Goal: Task Accomplishment & Management: Manage account settings

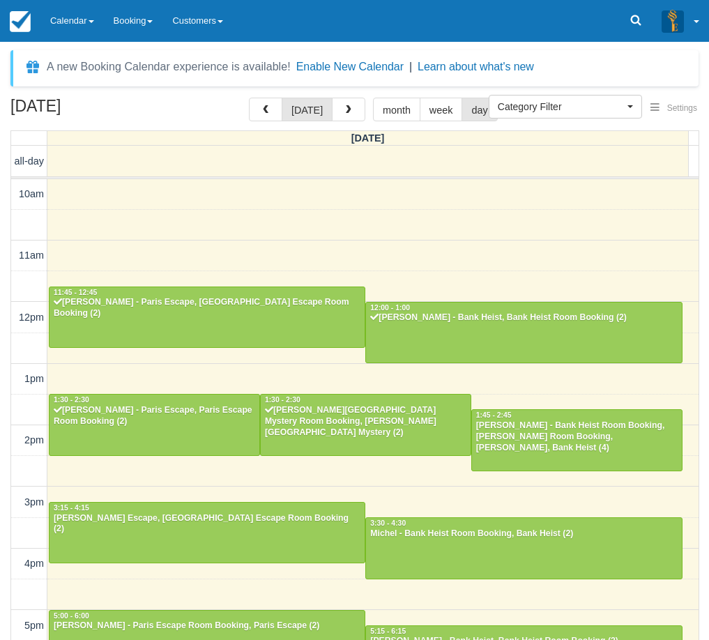
select select
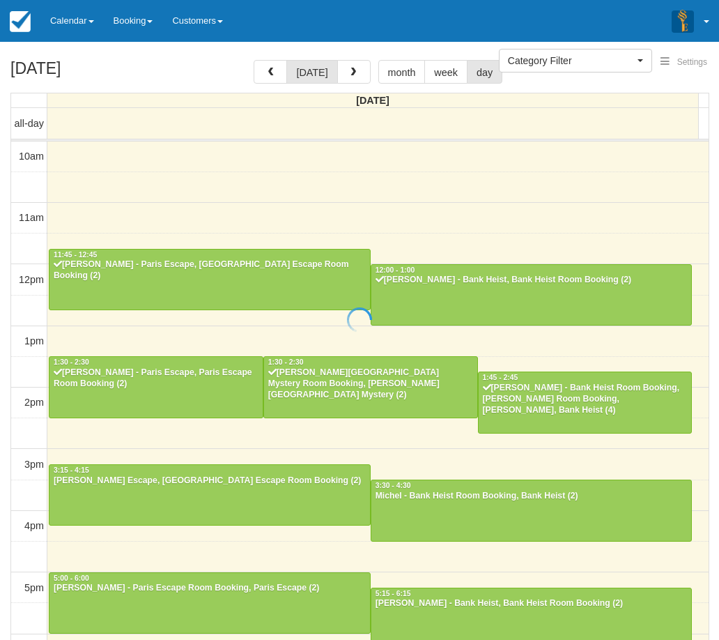
select select
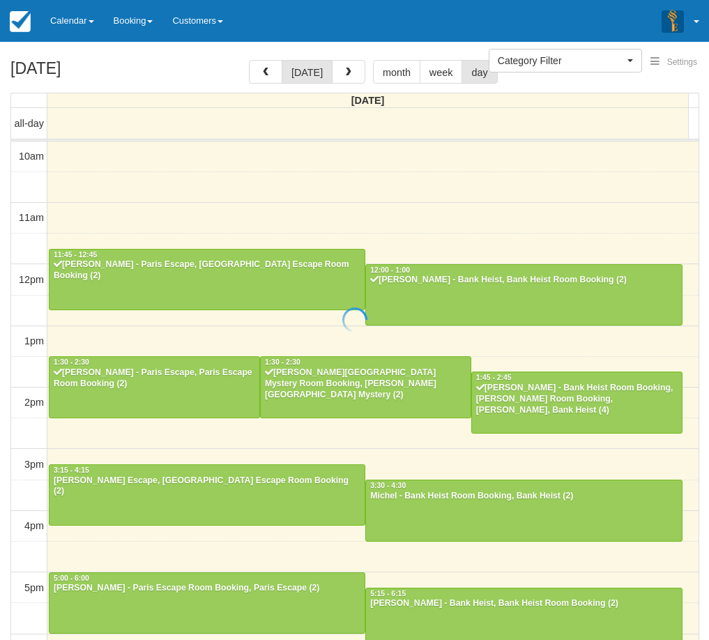
scroll to position [247, 0]
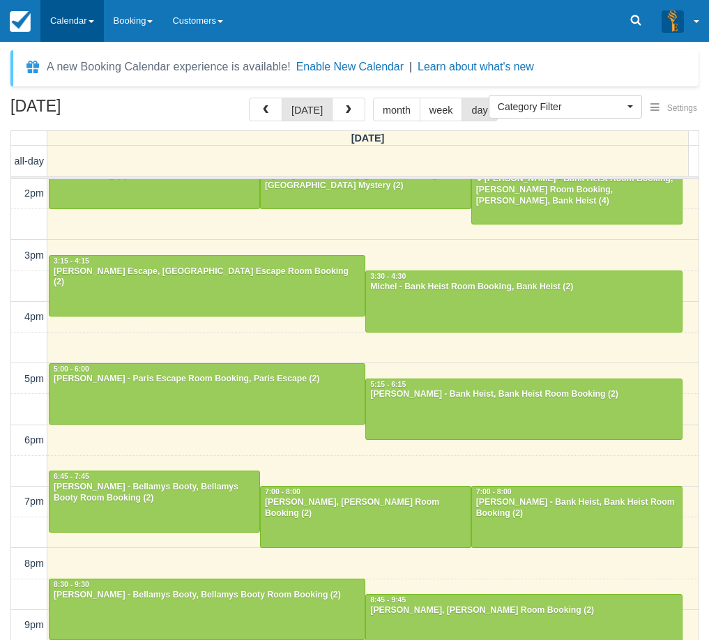
click at [84, 18] on link "Calendar" at bounding box center [71, 21] width 63 height 42
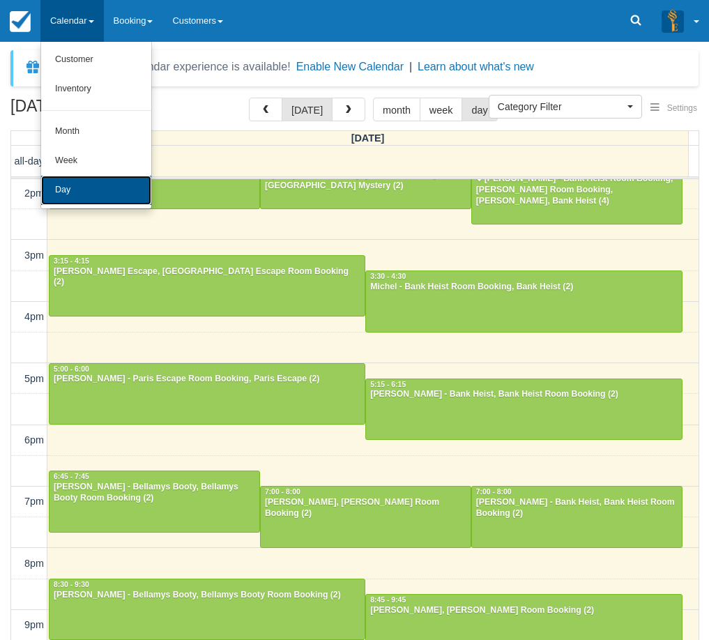
click at [102, 187] on link "Day" at bounding box center [96, 190] width 110 height 29
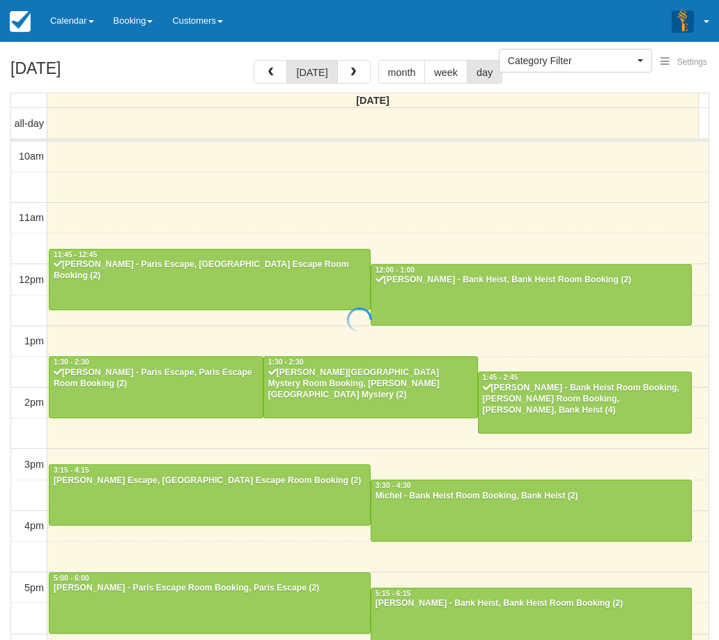
select select
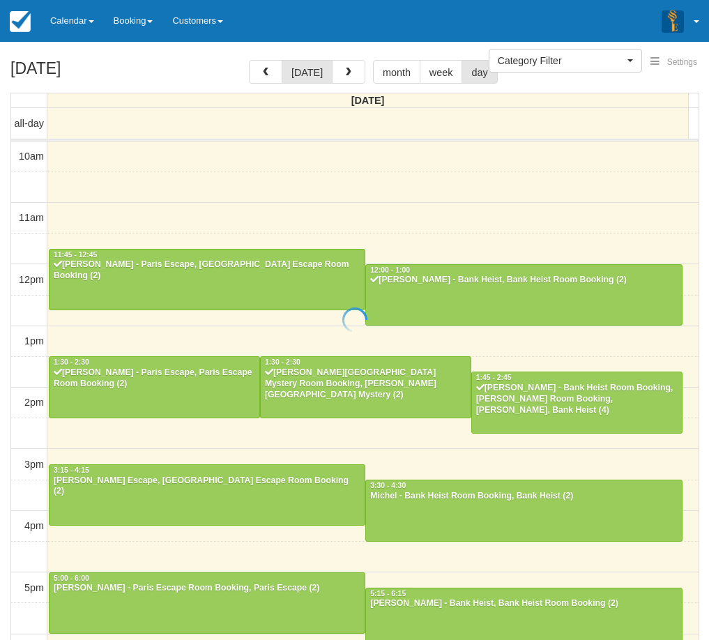
scroll to position [247, 0]
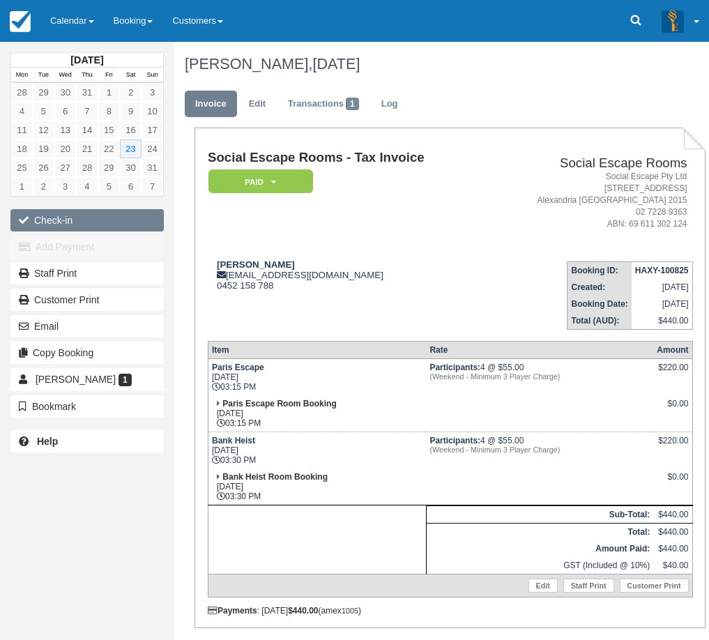
click at [72, 225] on button "Check-in" at bounding box center [86, 220] width 153 height 22
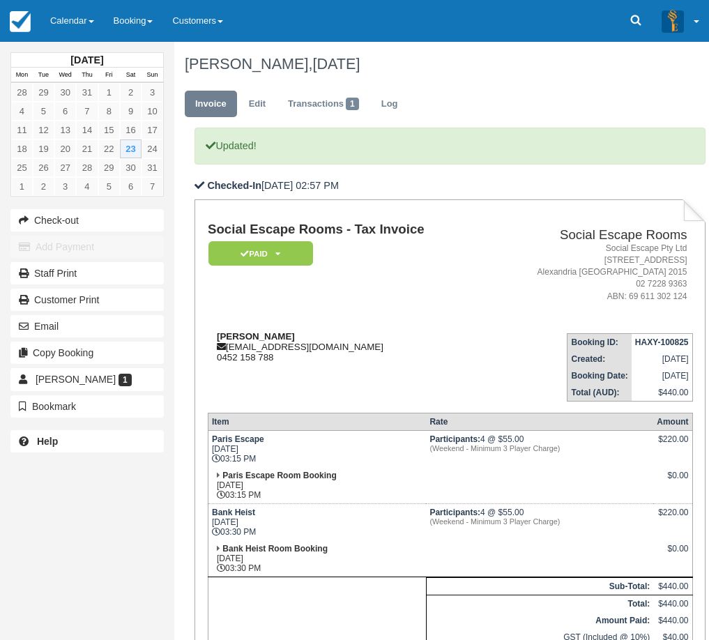
click at [315, 337] on div "Michel [EMAIL_ADDRESS][DOMAIN_NAME] 0452 158 788" at bounding box center [347, 346] width 278 height 31
click at [71, 19] on link "Calendar" at bounding box center [71, 21] width 63 height 42
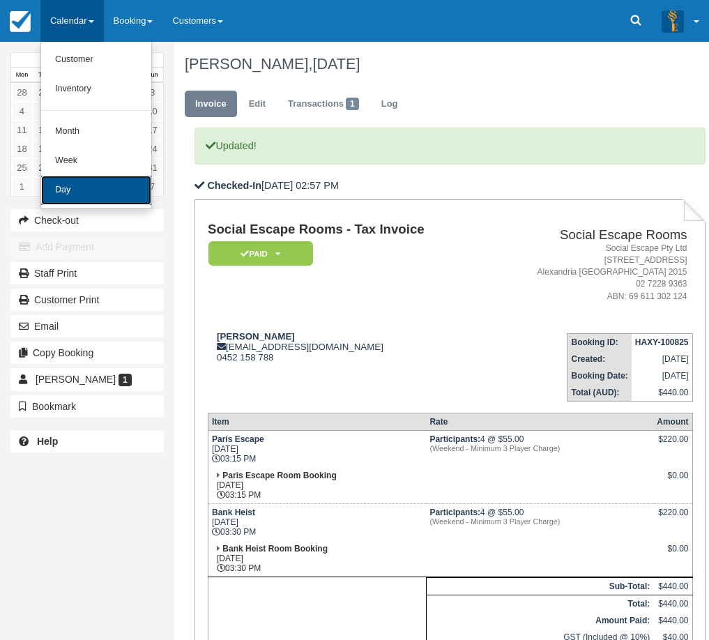
click at [113, 200] on link "Day" at bounding box center [96, 190] width 110 height 29
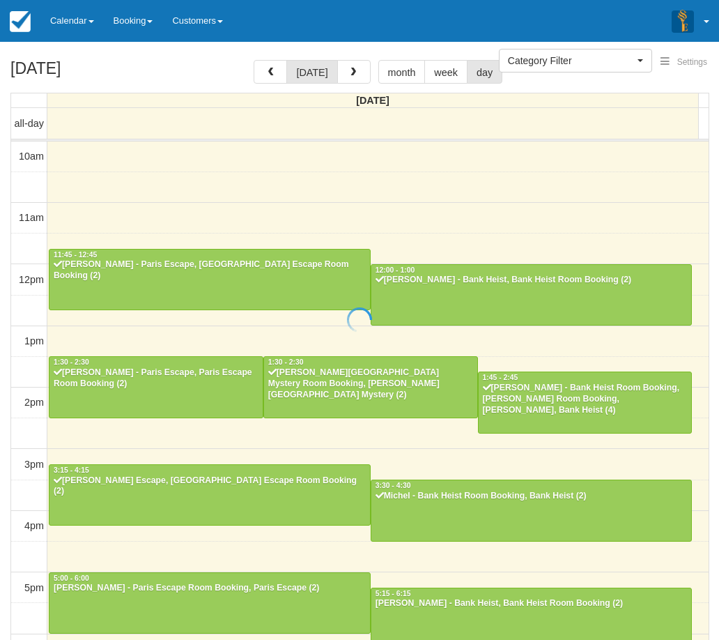
select select
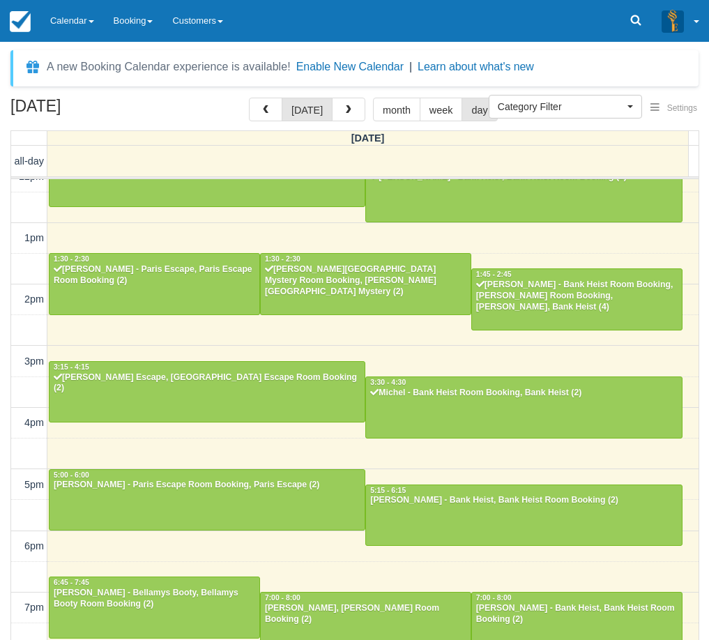
scroll to position [107, 0]
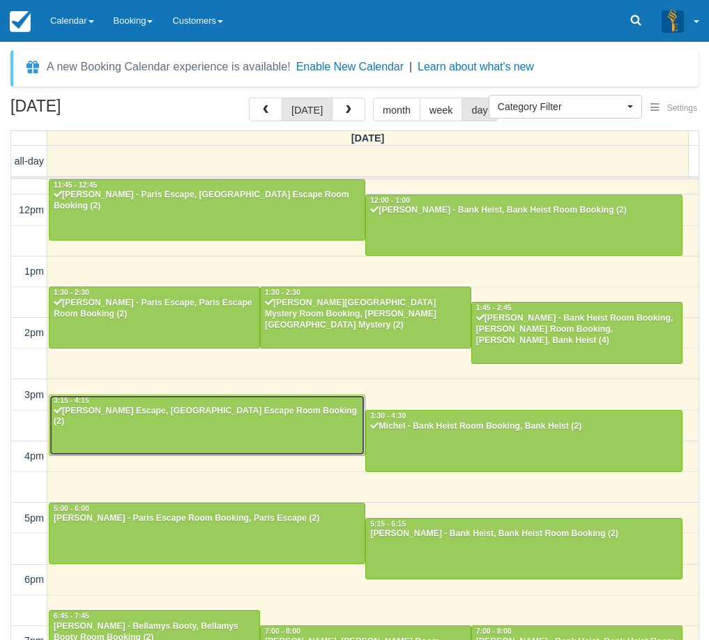
click at [307, 425] on div at bounding box center [206, 425] width 315 height 60
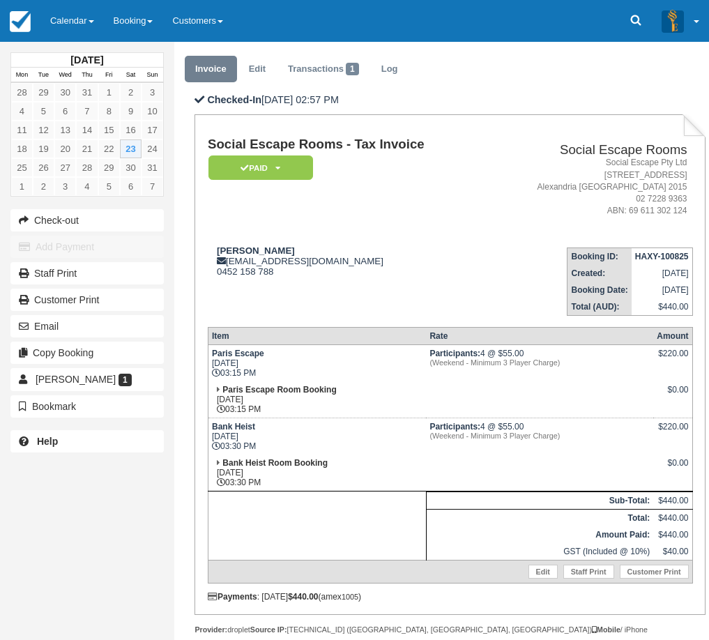
scroll to position [23, 0]
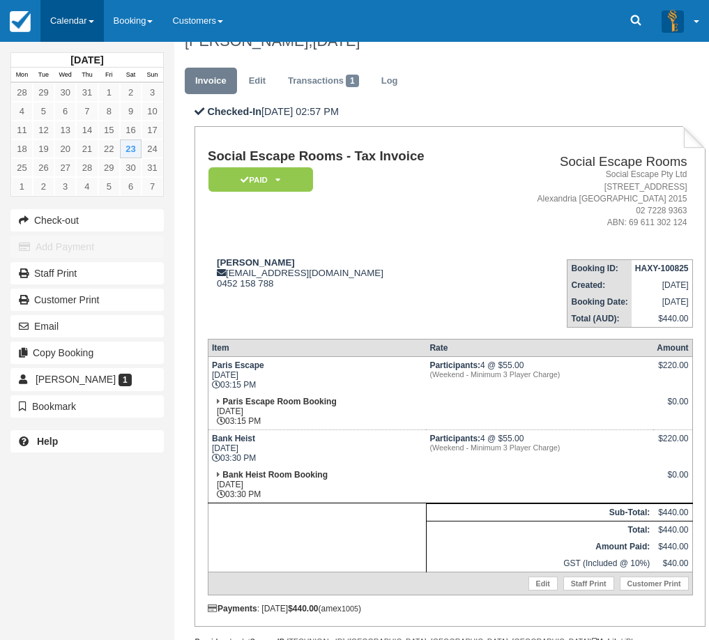
click at [72, 21] on link "Calendar" at bounding box center [71, 21] width 63 height 42
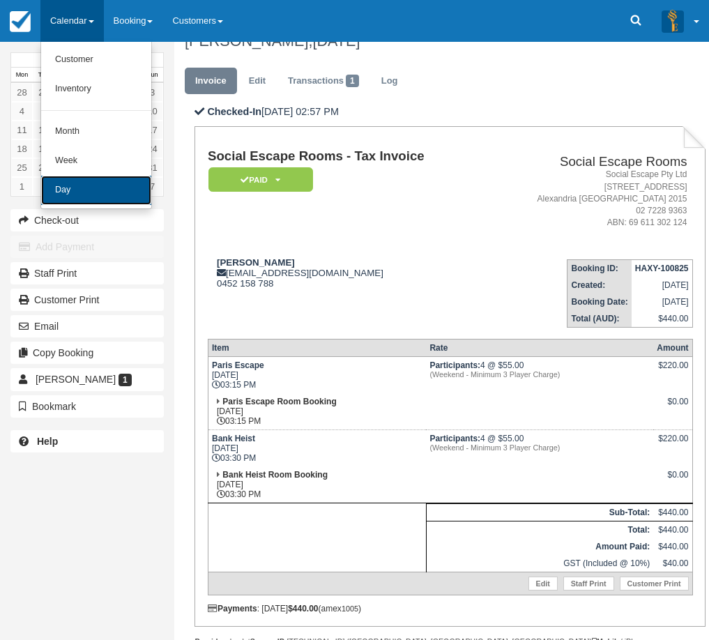
click at [101, 199] on link "Day" at bounding box center [96, 190] width 110 height 29
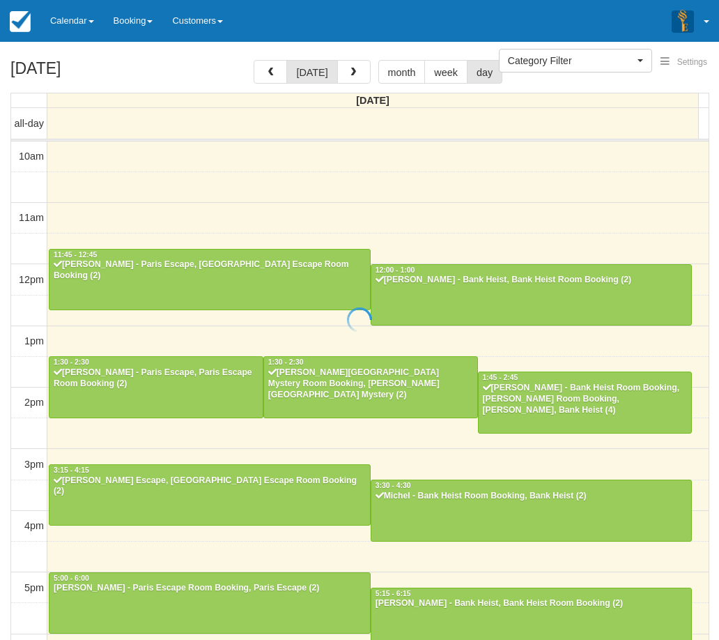
select select
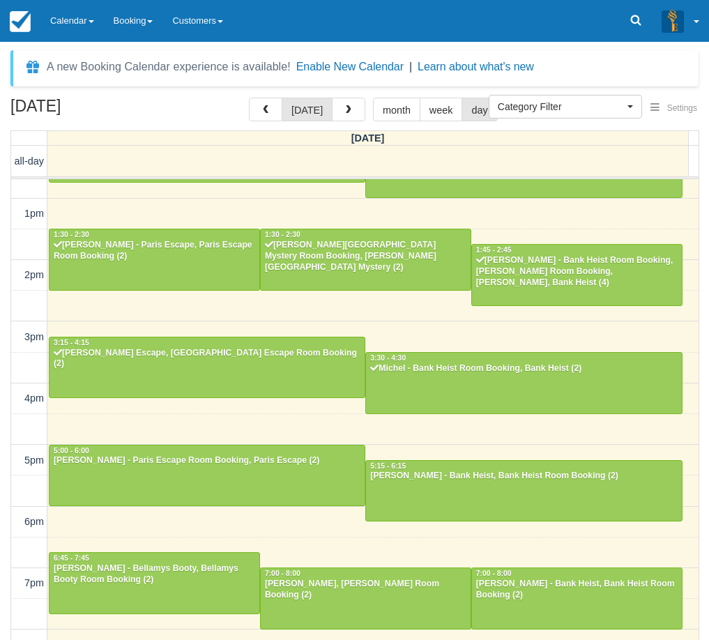
scroll to position [198, 0]
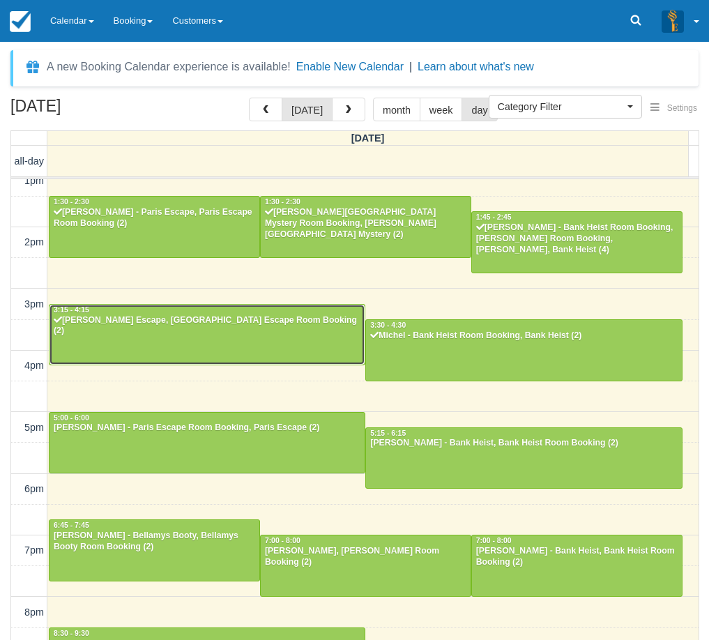
click at [266, 332] on div at bounding box center [206, 335] width 315 height 60
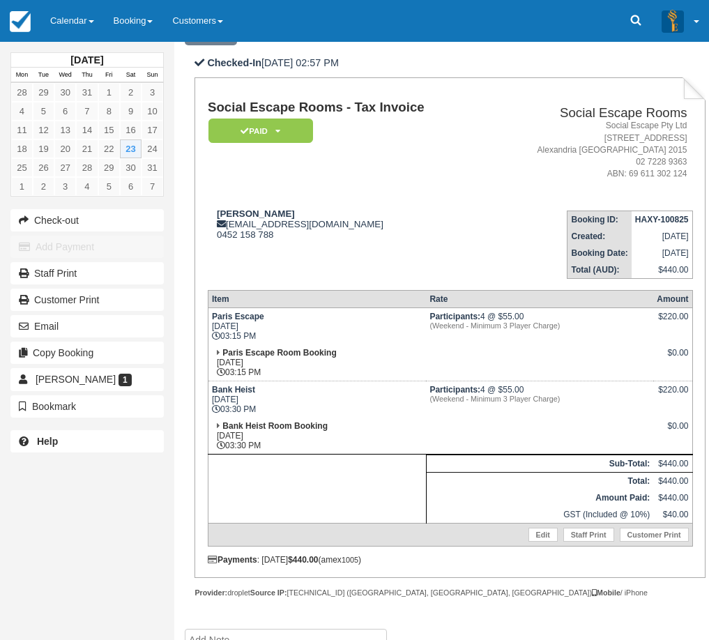
scroll to position [162, 0]
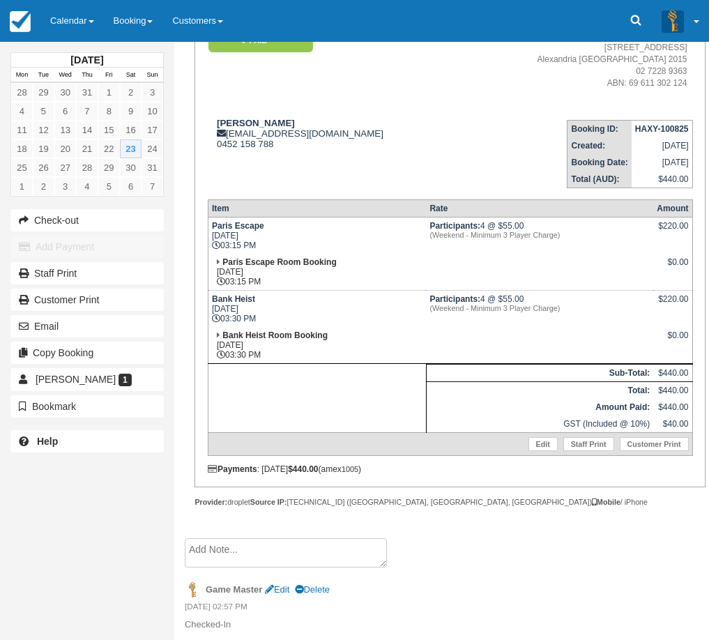
click at [270, 237] on td "Paris Escape [DATE] 03:15 PM" at bounding box center [317, 235] width 218 height 37
drag, startPoint x: 64, startPoint y: 24, endPoint x: 75, endPoint y: 54, distance: 32.0
click at [64, 23] on link "Calendar" at bounding box center [71, 21] width 63 height 42
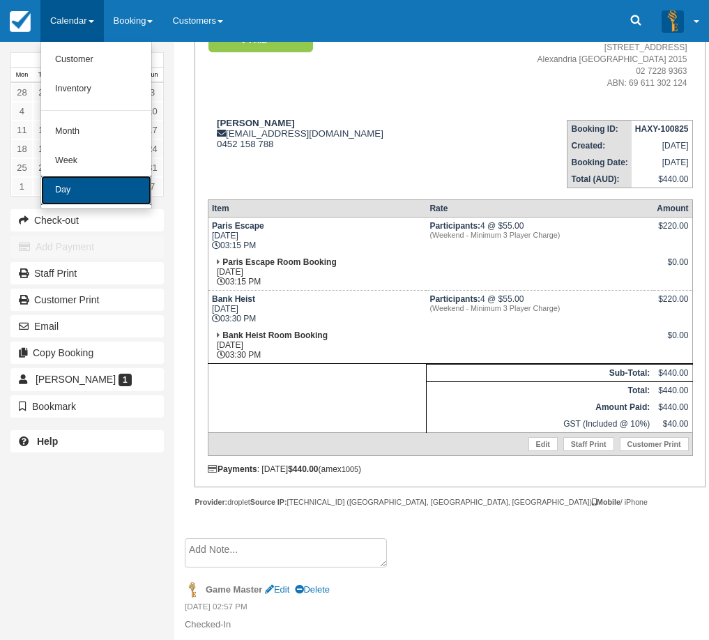
click at [92, 176] on link "Day" at bounding box center [96, 190] width 110 height 29
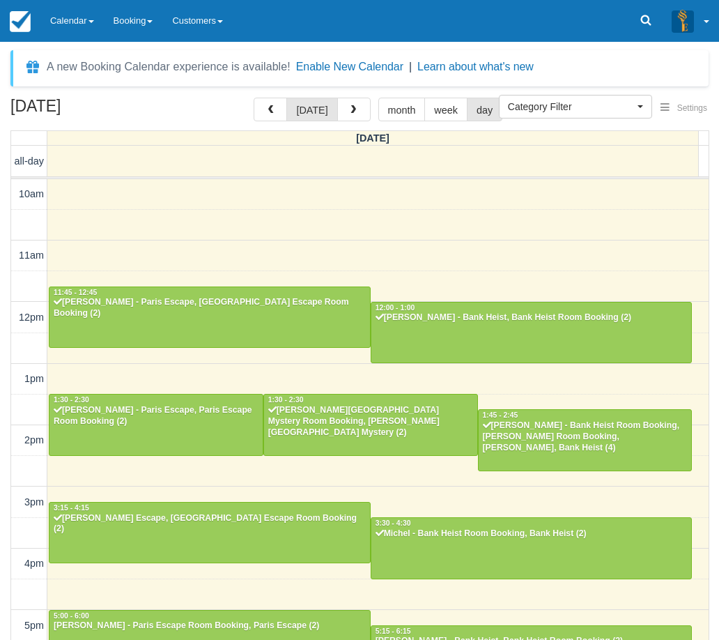
select select
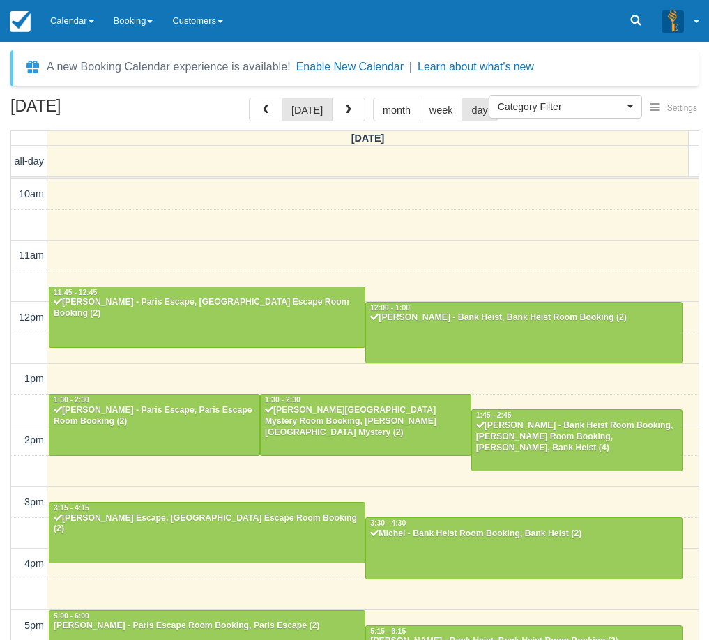
scroll to position [268, 0]
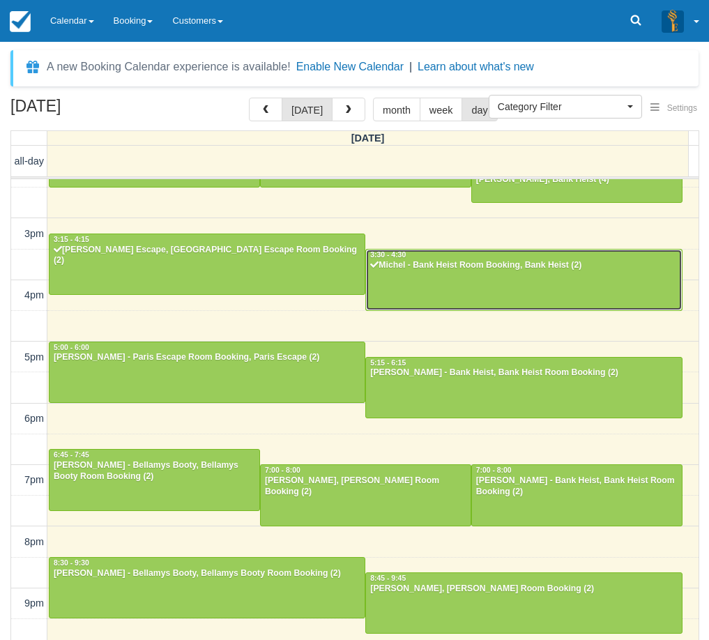
click at [472, 280] on div at bounding box center [523, 280] width 315 height 60
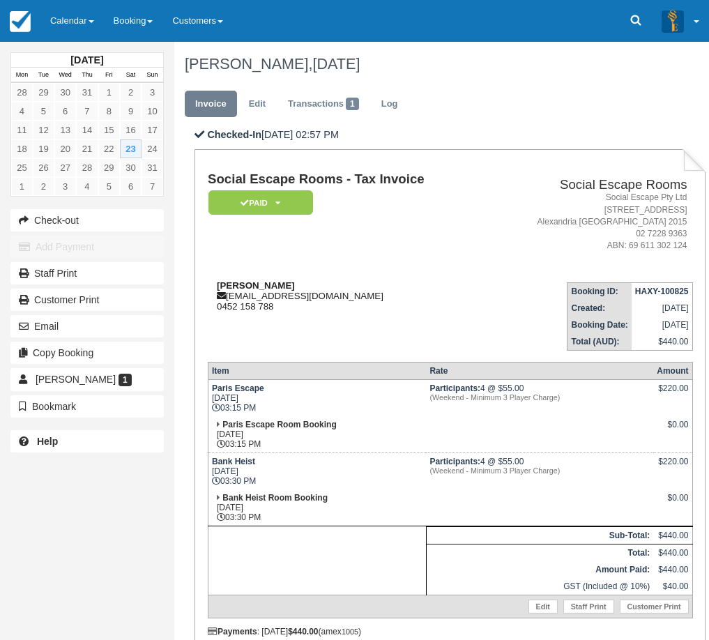
click at [468, 311] on div "Michel [EMAIL_ADDRESS][DOMAIN_NAME] 0452 158 788" at bounding box center [347, 295] width 278 height 31
click at [427, 326] on td "Michel [EMAIL_ADDRESS][DOMAIN_NAME] 0452 158 788" at bounding box center [347, 310] width 278 height 79
click at [384, 304] on div "Michel [EMAIL_ADDRESS][DOMAIN_NAME] 0452 158 788" at bounding box center [347, 295] width 278 height 31
click at [385, 297] on div "Michel [EMAIL_ADDRESS][DOMAIN_NAME] 0452 158 788" at bounding box center [347, 295] width 278 height 31
click at [74, 28] on link "Calendar" at bounding box center [71, 21] width 63 height 42
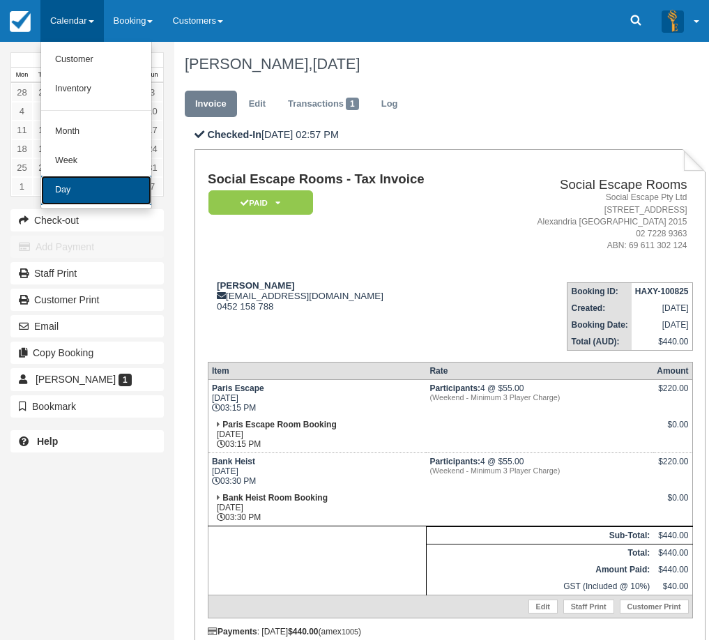
click at [80, 195] on link "Day" at bounding box center [96, 190] width 110 height 29
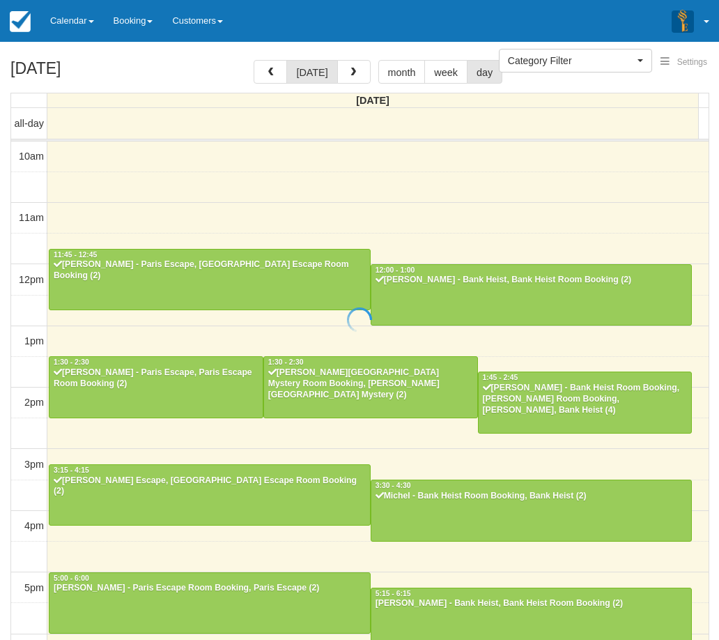
select select
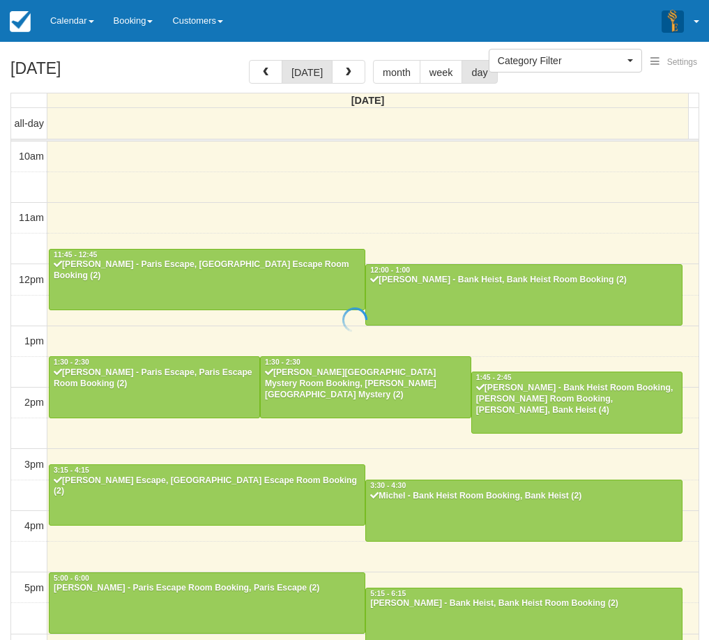
scroll to position [268, 0]
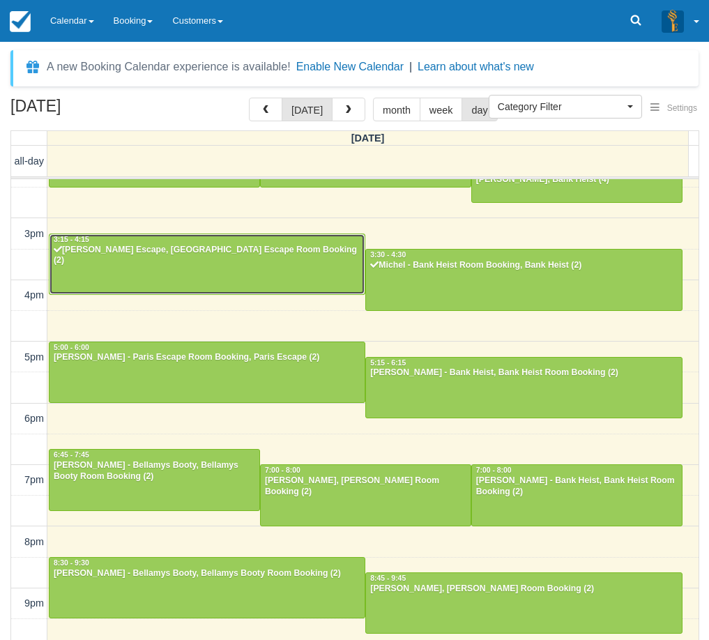
click at [224, 234] on link "3:15 - 4:15 Michel - Paris Escape, Paris Escape Room Booking (2)" at bounding box center [207, 264] width 316 height 61
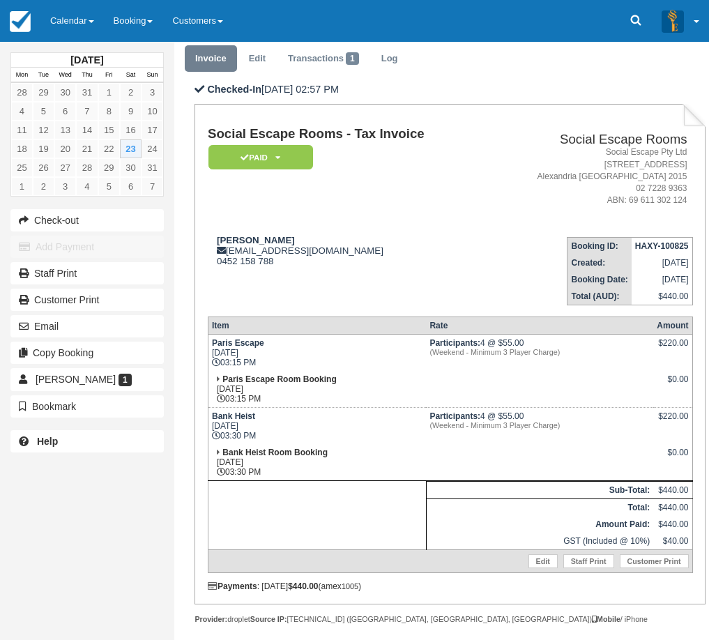
scroll to position [70, 0]
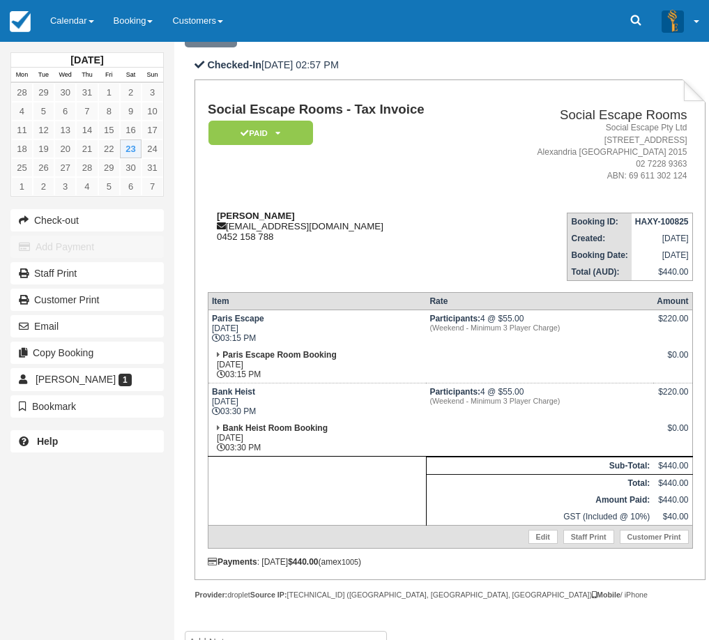
click at [364, 240] on div "Michel [EMAIL_ADDRESS][DOMAIN_NAME] 0452 158 788" at bounding box center [347, 225] width 278 height 31
click at [351, 223] on div "Michel [EMAIL_ADDRESS][DOMAIN_NAME] 0452 158 788" at bounding box center [347, 225] width 278 height 31
click at [384, 249] on td "Michel [EMAIL_ADDRESS][DOMAIN_NAME] 0452 158 788" at bounding box center [347, 240] width 278 height 79
click at [404, 252] on td "Michel michel@y7mail.com 0452 158 788" at bounding box center [347, 240] width 278 height 79
click at [398, 258] on td "Michel michel@y7mail.com 0452 158 788" at bounding box center [347, 240] width 278 height 79
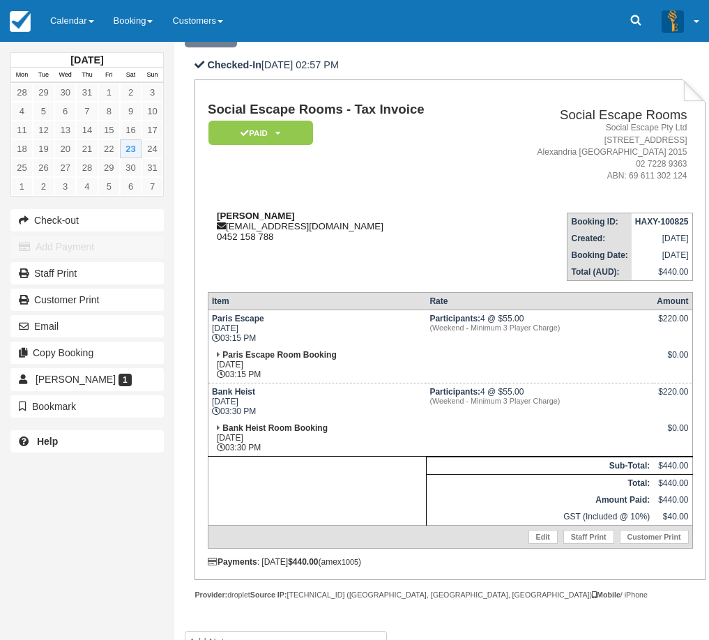
click at [397, 234] on div "Michel michel@y7mail.com 0452 158 788" at bounding box center [347, 225] width 278 height 31
click at [327, 240] on div "Michel michel@y7mail.com 0452 158 788" at bounding box center [347, 225] width 278 height 31
drag, startPoint x: 299, startPoint y: 242, endPoint x: 246, endPoint y: 227, distance: 55.0
click at [246, 227] on div "Michel [EMAIL_ADDRESS][DOMAIN_NAME] 0452 158 788" at bounding box center [347, 225] width 278 height 31
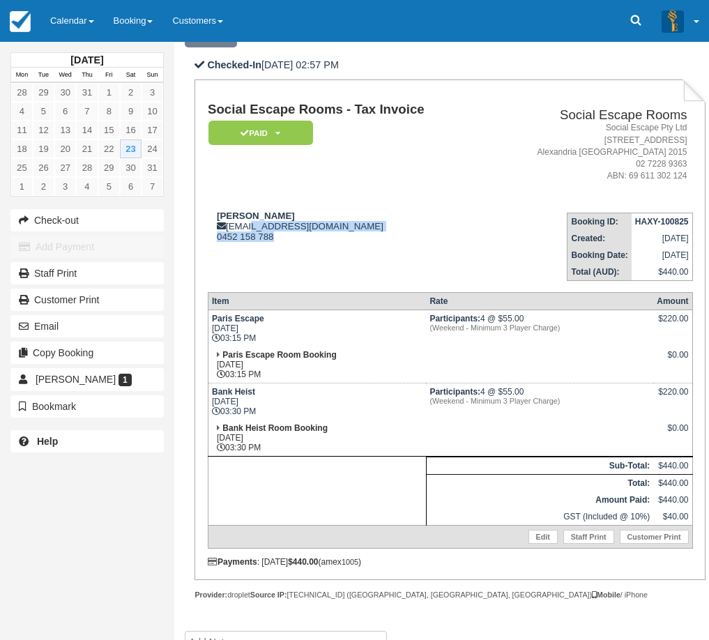
click at [338, 243] on td "Michel [EMAIL_ADDRESS][DOMAIN_NAME] 0452 158 788" at bounding box center [347, 240] width 278 height 79
click at [338, 243] on td "Michel michel@y7mail.com 0452 158 788" at bounding box center [347, 240] width 278 height 79
click at [380, 206] on td "Michel michel@y7mail.com 0452 158 788" at bounding box center [347, 240] width 278 height 79
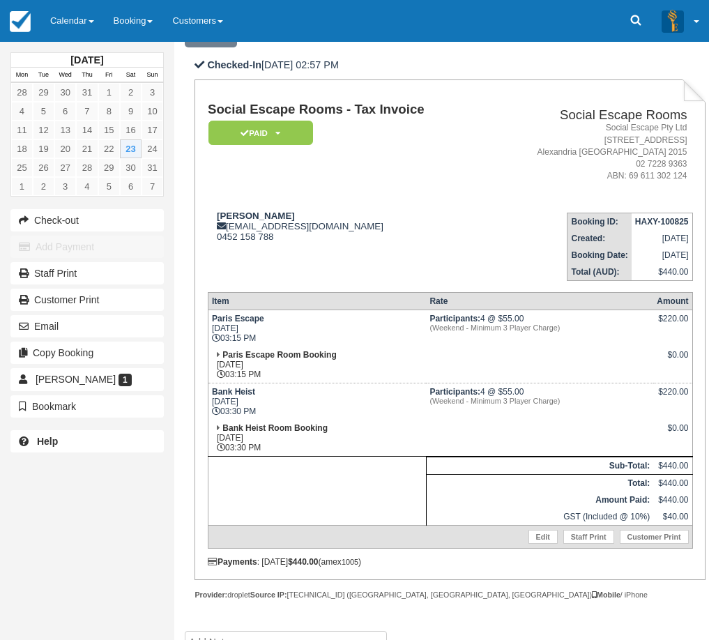
click at [373, 190] on td "Social Escape Rooms - Tax Invoice Paid   Pending Reserved Deposit Blocked for C…" at bounding box center [347, 151] width 278 height 99
click at [478, 514] on td "GST (Included @ 10%)" at bounding box center [539, 516] width 227 height 17
click at [84, 24] on link "Calendar" at bounding box center [71, 21] width 63 height 42
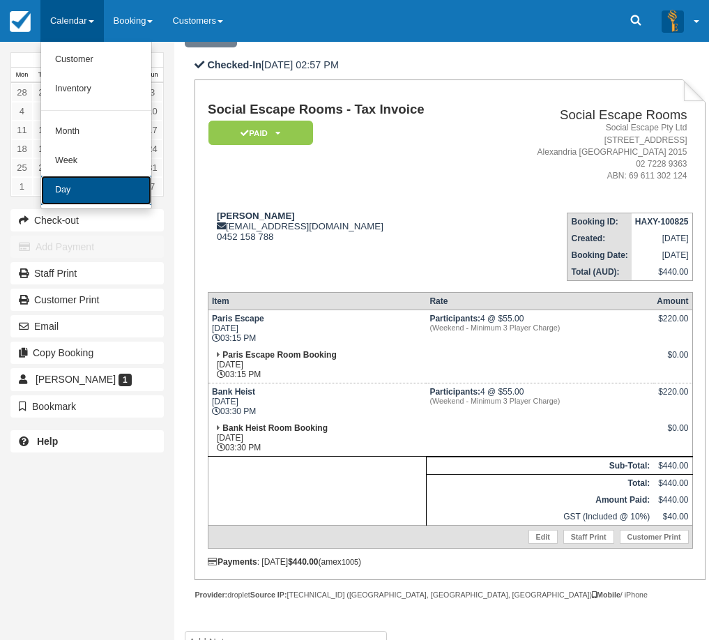
click at [129, 195] on link "Day" at bounding box center [96, 190] width 110 height 29
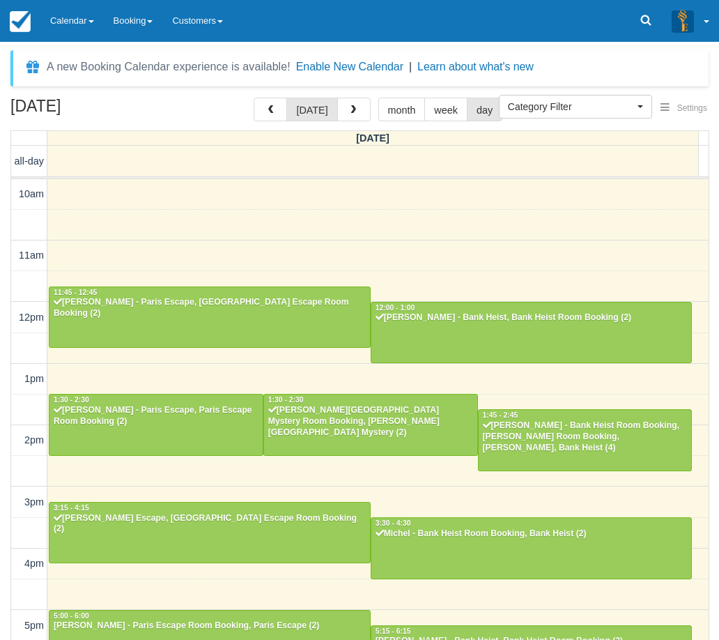
select select
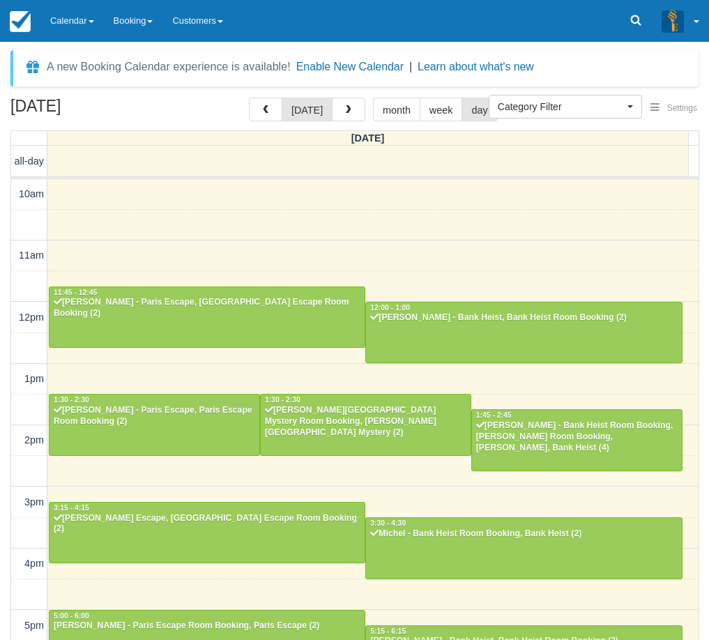
scroll to position [268, 0]
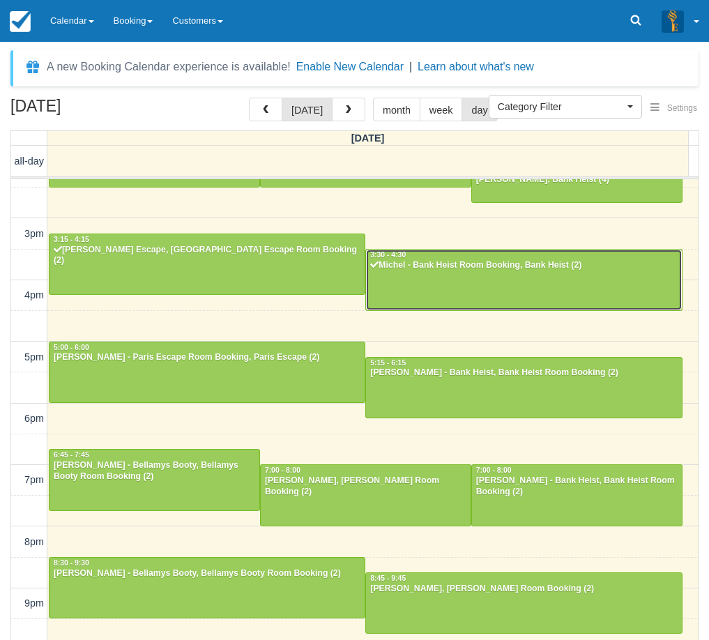
click at [427, 269] on div "Michel - Bank Heist Room Booking, Bank Heist (2)" at bounding box center [523, 265] width 308 height 11
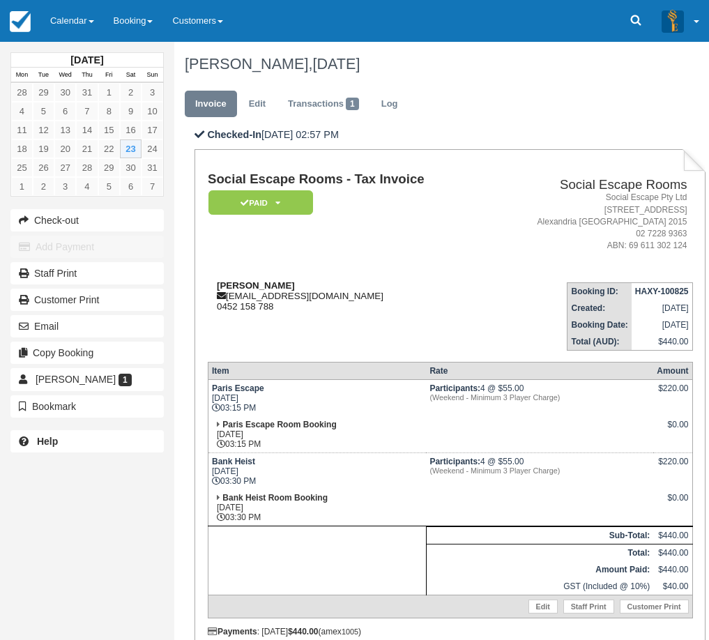
click at [380, 300] on div "Michel michel@y7mail.com 0452 158 788" at bounding box center [347, 295] width 278 height 31
drag, startPoint x: 317, startPoint y: 292, endPoint x: 229, endPoint y: 291, distance: 88.5
click at [229, 291] on div "Michel michel@y7mail.com 0452 158 788" at bounding box center [347, 295] width 278 height 31
click at [275, 314] on td "Michel michel@y7mail.com 0452 158 788" at bounding box center [347, 310] width 278 height 79
click at [319, 337] on td "Michel michel@y7mail.com 0452 158 788" at bounding box center [347, 310] width 278 height 79
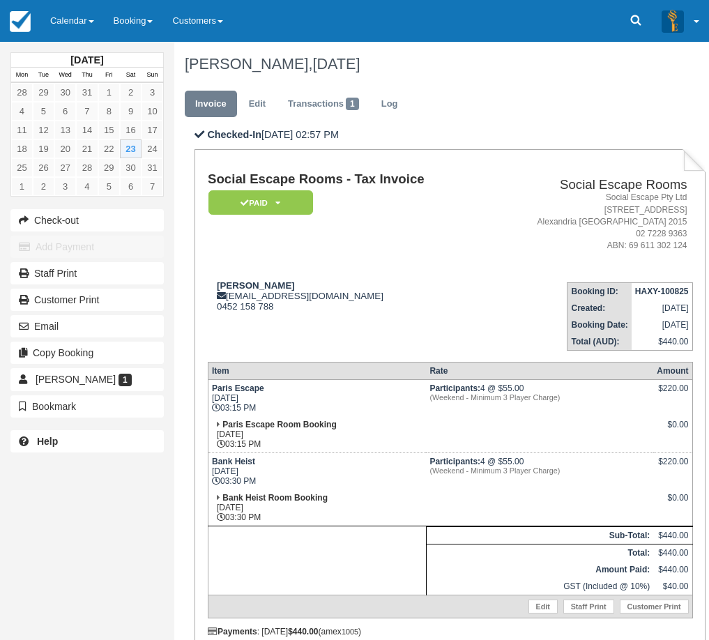
click at [307, 282] on div "Michel [EMAIL_ADDRESS][DOMAIN_NAME] 0452 158 788" at bounding box center [347, 295] width 278 height 31
click at [88, 29] on link "Calendar" at bounding box center [71, 21] width 63 height 42
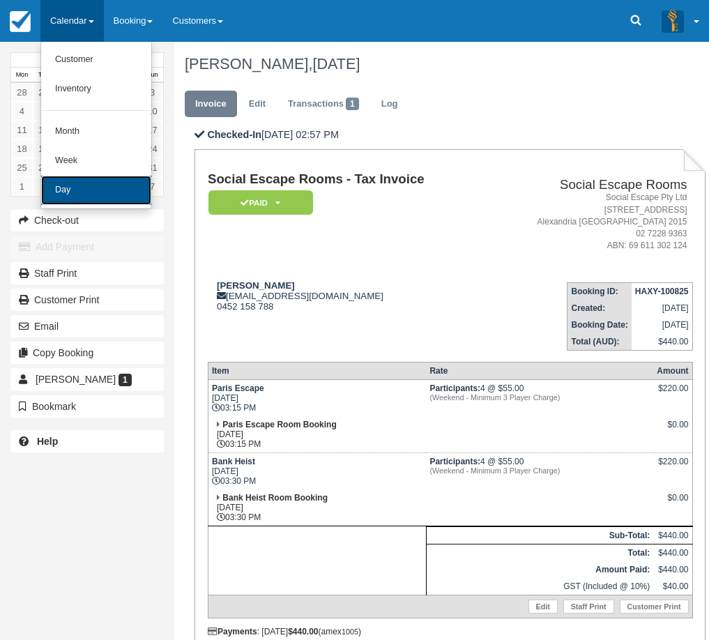
click at [137, 198] on link "Day" at bounding box center [96, 190] width 110 height 29
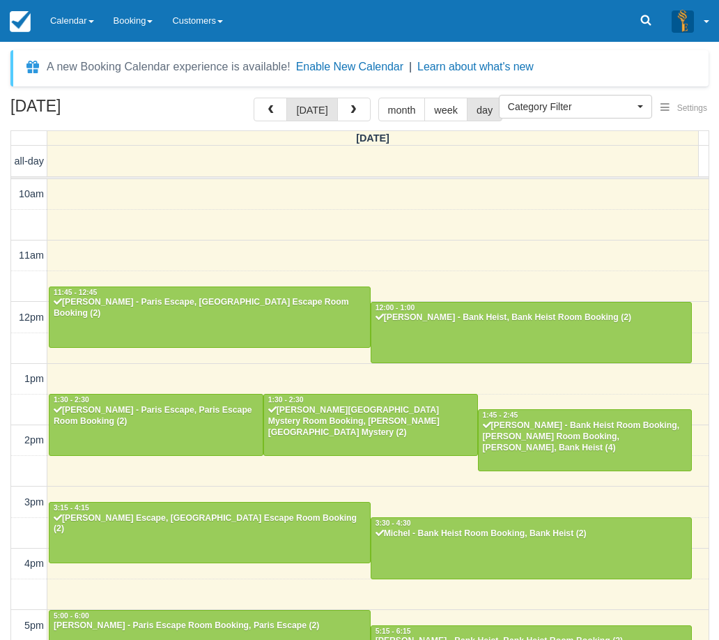
select select
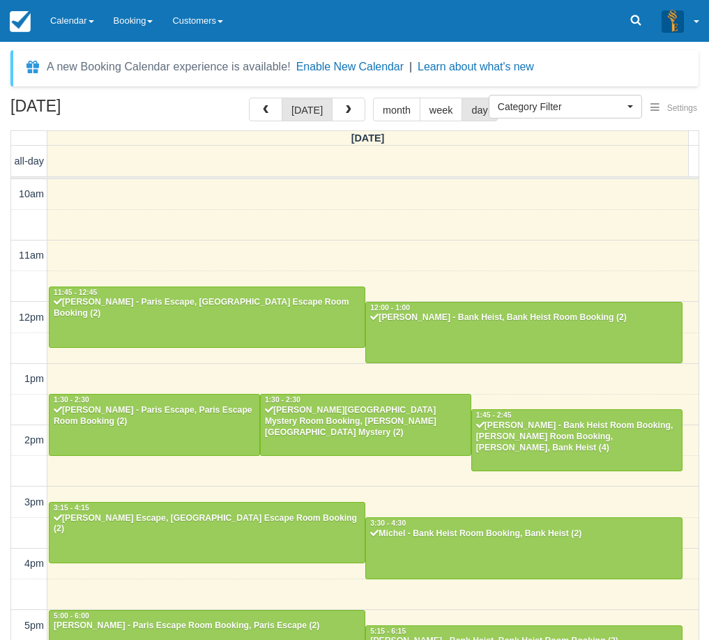
scroll to position [268, 0]
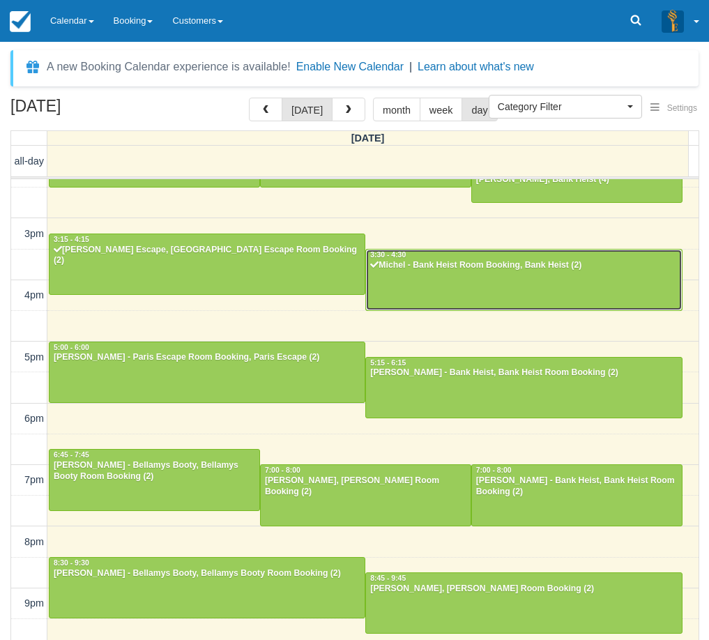
click at [398, 273] on div at bounding box center [523, 280] width 315 height 60
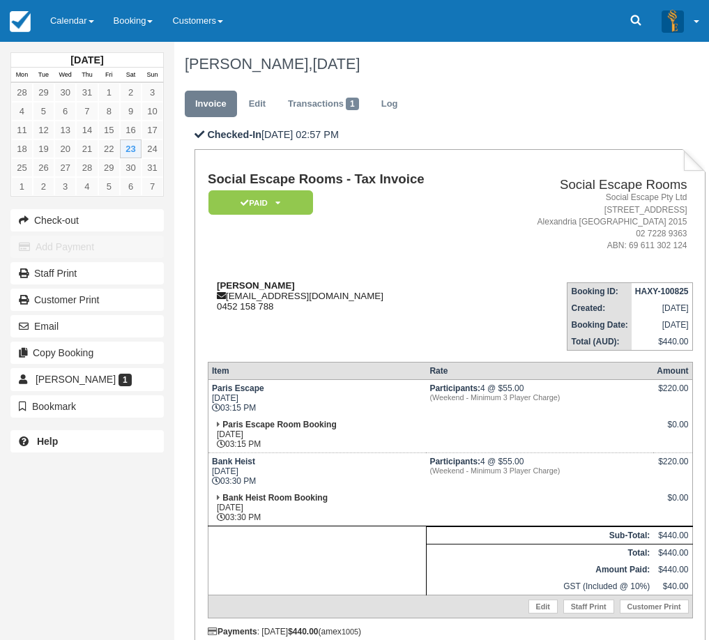
click at [438, 290] on div "Michel [EMAIL_ADDRESS][DOMAIN_NAME] 0452 158 788" at bounding box center [347, 295] width 278 height 31
click at [437, 308] on div "Michel [EMAIL_ADDRESS][DOMAIN_NAME] 0452 158 788" at bounding box center [347, 295] width 278 height 31
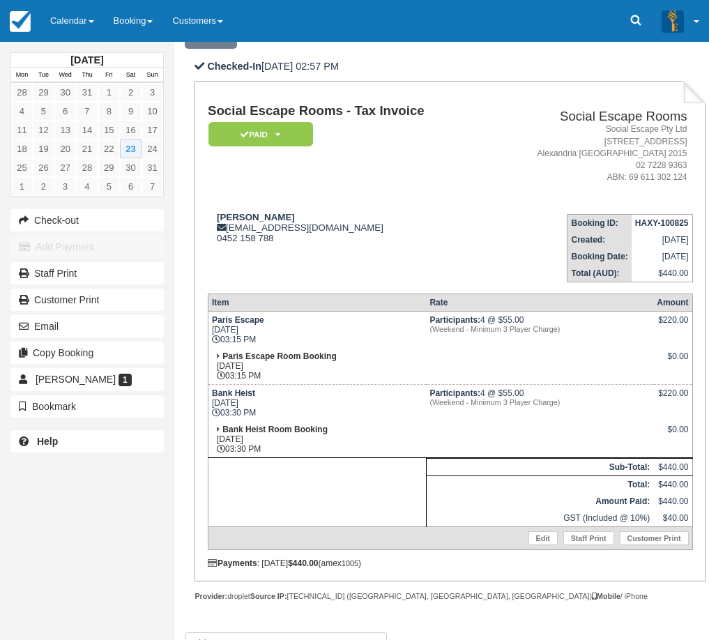
scroll to position [162, 0]
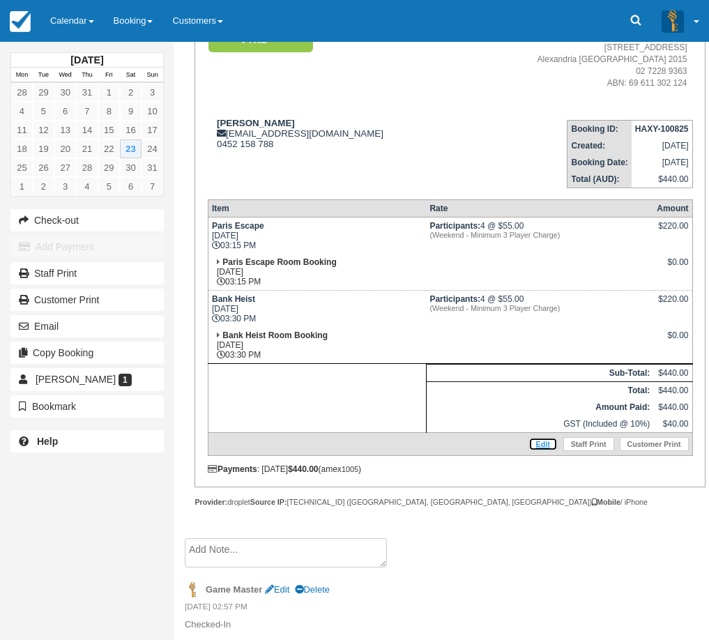
click at [542, 442] on link "Edit" at bounding box center [542, 444] width 29 height 14
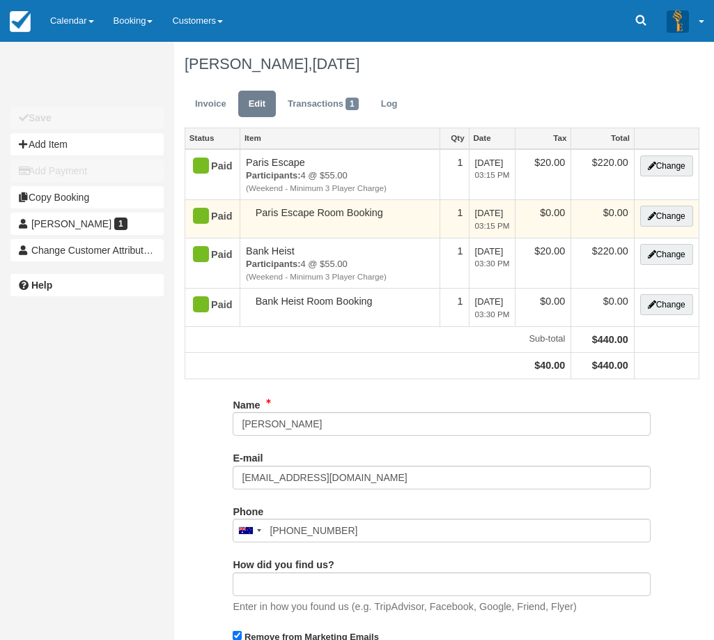
type input "0452 158 788"
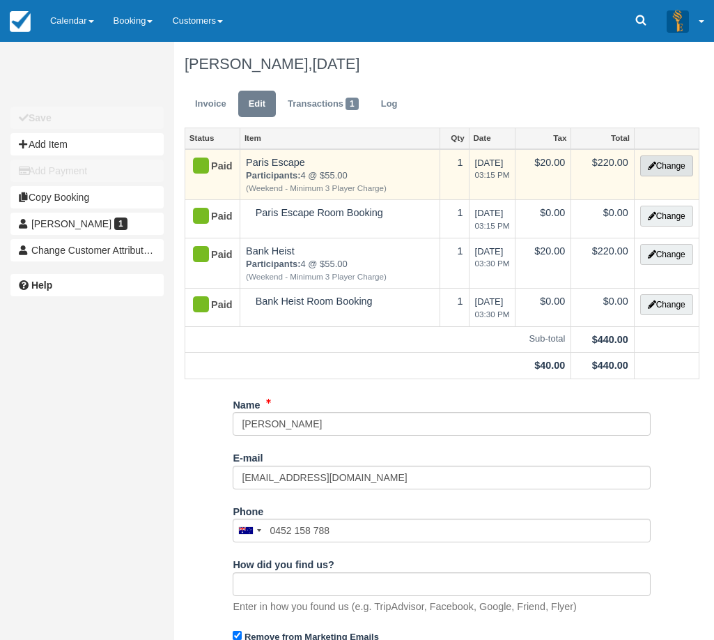
click at [662, 162] on button "Change" at bounding box center [667, 165] width 53 height 21
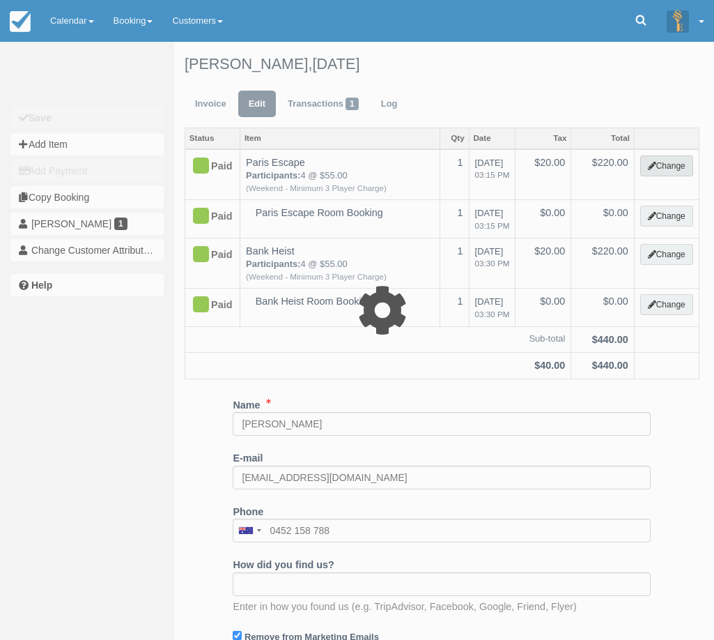
select select "2"
type input "220.00"
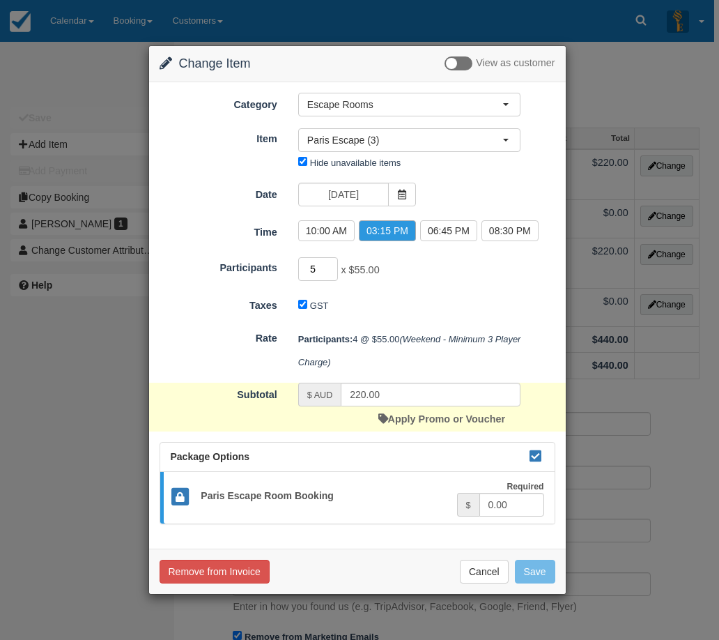
click at [332, 264] on input "5" at bounding box center [318, 269] width 40 height 24
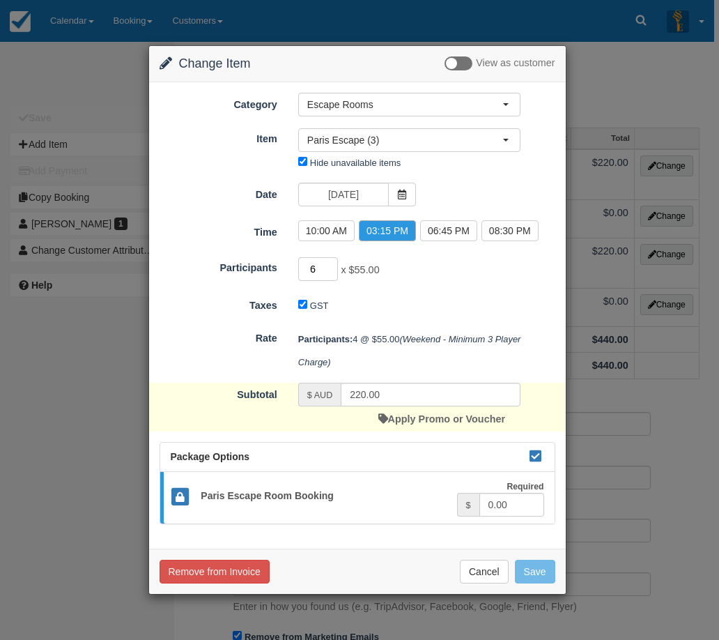
click at [332, 264] on input "6" at bounding box center [318, 269] width 40 height 24
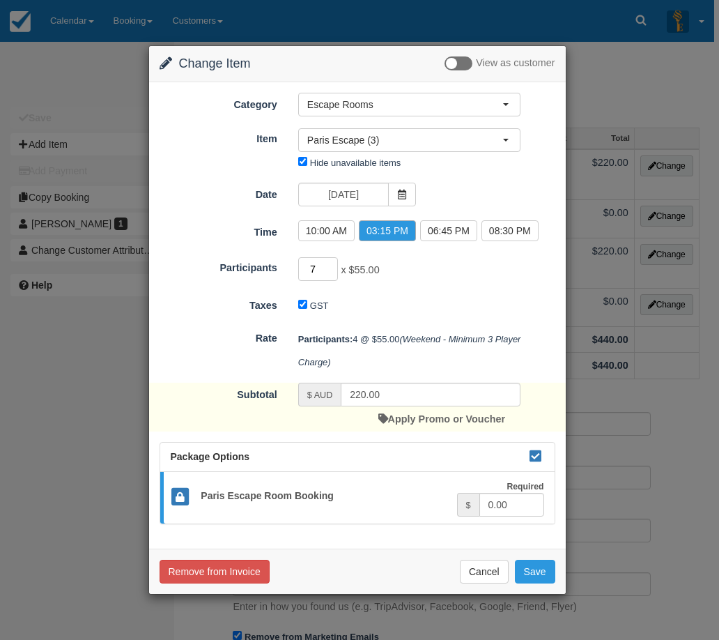
type input "7"
click at [332, 264] on input "7" at bounding box center [318, 269] width 40 height 24
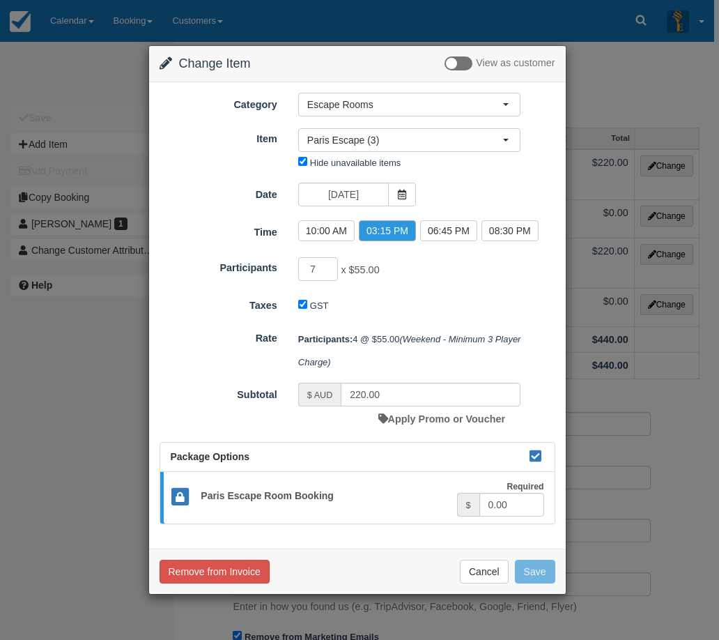
type input "385.00"
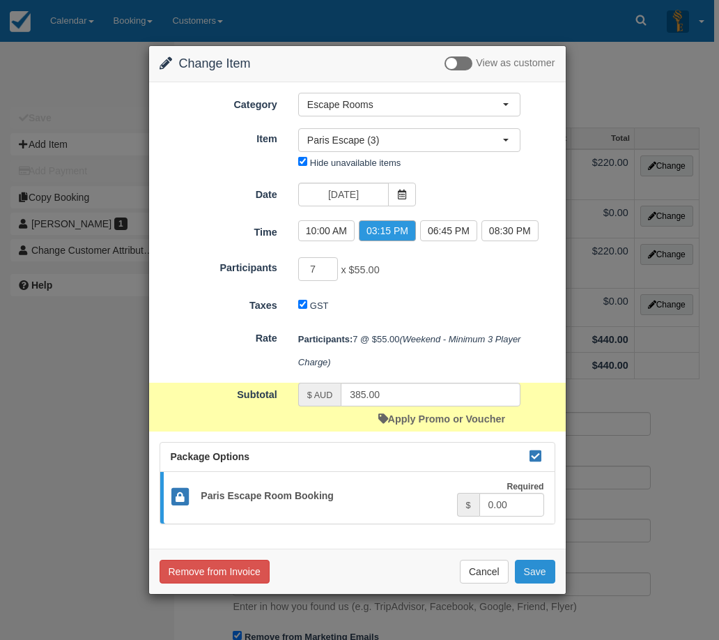
click at [537, 574] on button "Save" at bounding box center [535, 572] width 40 height 24
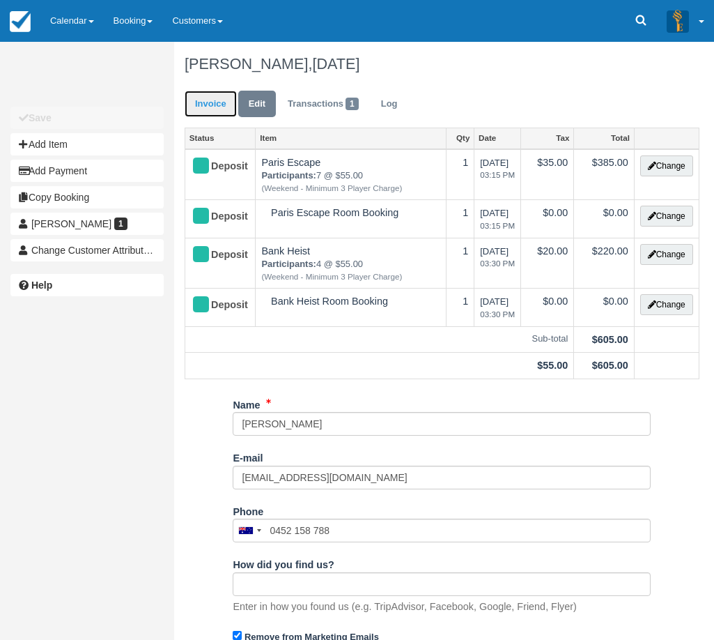
click at [214, 102] on link "Invoice" at bounding box center [211, 104] width 52 height 27
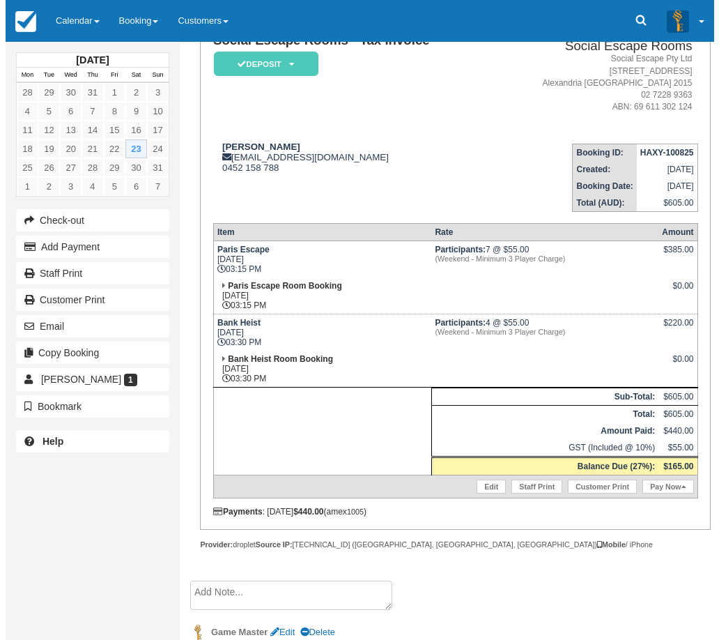
scroll to position [139, 0]
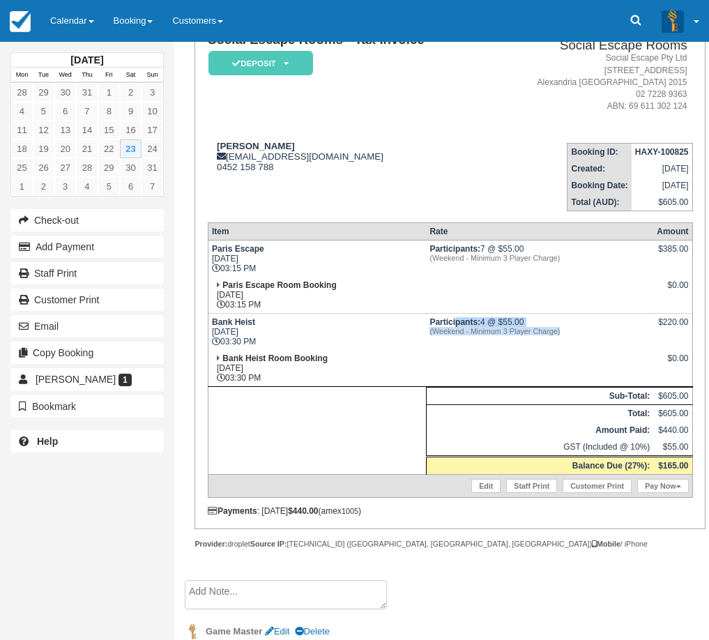
drag, startPoint x: 571, startPoint y: 337, endPoint x: 454, endPoint y: 316, distance: 118.3
click at [454, 316] on td "Participants: 4 @ $55.00 (Weekend - Minimum 3 Player Charge)" at bounding box center [539, 332] width 227 height 37
drag, startPoint x: 428, startPoint y: 322, endPoint x: 607, endPoint y: 339, distance: 179.9
click at [607, 339] on td "Participants: 4 @ $55.00 (Weekend - Minimum 3 Player Charge)" at bounding box center [539, 332] width 227 height 37
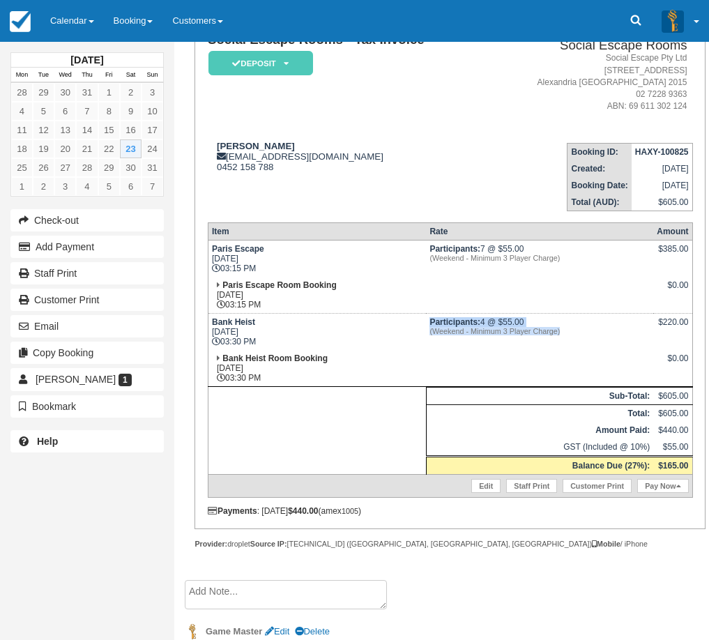
click at [607, 339] on td "Participants: 4 @ $55.00 (Weekend - Minimum 3 Player Charge)" at bounding box center [539, 332] width 227 height 37
drag, startPoint x: 574, startPoint y: 332, endPoint x: 442, endPoint y: 321, distance: 132.9
click at [442, 321] on td "Participants: 4 @ $55.00 (Weekend - Minimum 3 Player Charge)" at bounding box center [539, 332] width 227 height 37
click at [442, 321] on strong "Participants:" at bounding box center [454, 322] width 51 height 10
click at [496, 329] on em "(Weekend - Minimum 3 Player Charge)" at bounding box center [539, 331] width 220 height 8
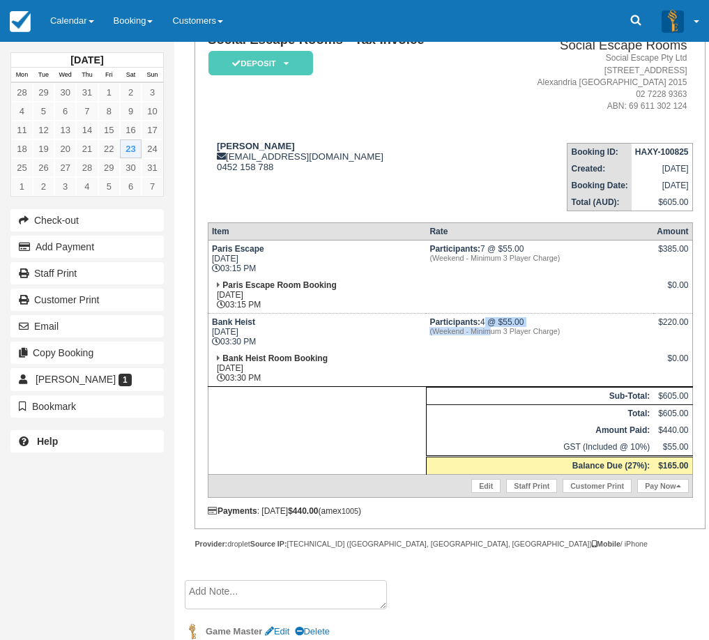
drag, startPoint x: 482, startPoint y: 326, endPoint x: 490, endPoint y: 316, distance: 12.9
click at [491, 332] on td "Participants: 4 @ $55.00 (Weekend - Minimum 3 Player Charge)" at bounding box center [539, 332] width 227 height 37
click at [477, 277] on td at bounding box center [539, 295] width 227 height 37
drag, startPoint x: 659, startPoint y: 459, endPoint x: 689, endPoint y: 467, distance: 30.9
click at [689, 467] on td "$165.00" at bounding box center [672, 466] width 39 height 18
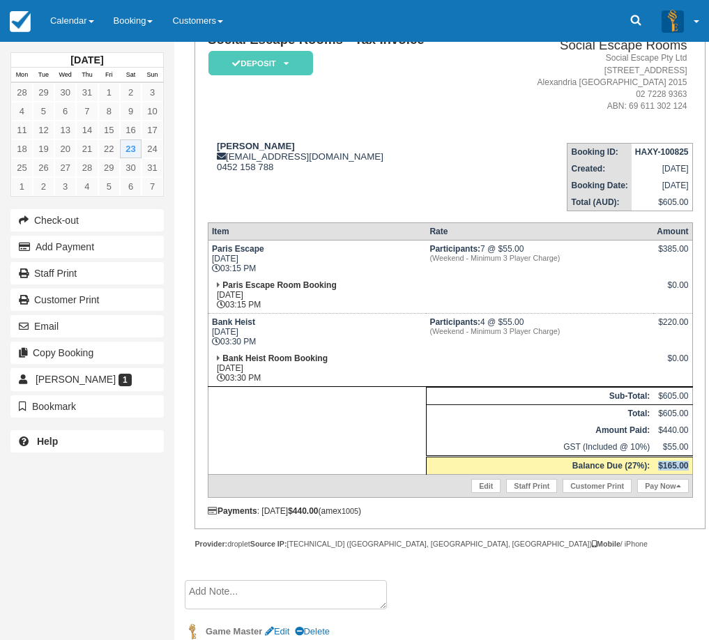
click at [689, 467] on td "$165.00" at bounding box center [672, 466] width 39 height 18
click at [667, 486] on link "Pay Now" at bounding box center [662, 486] width 51 height 14
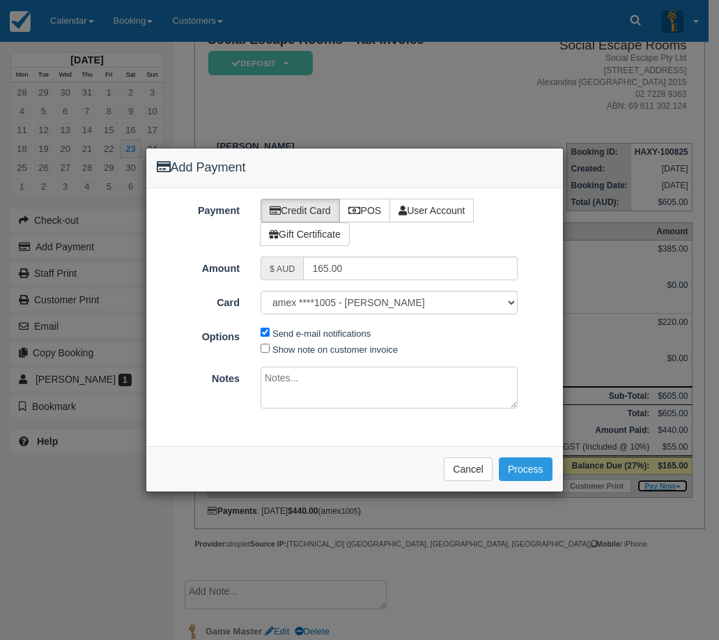
type input "23/08/2025"
click at [343, 333] on label "Send e-mail notifications" at bounding box center [322, 333] width 98 height 10
click at [270, 333] on input "Send e-mail notifications" at bounding box center [265, 332] width 9 height 9
checkbox input "false"
click at [378, 214] on label "POS" at bounding box center [365, 211] width 52 height 24
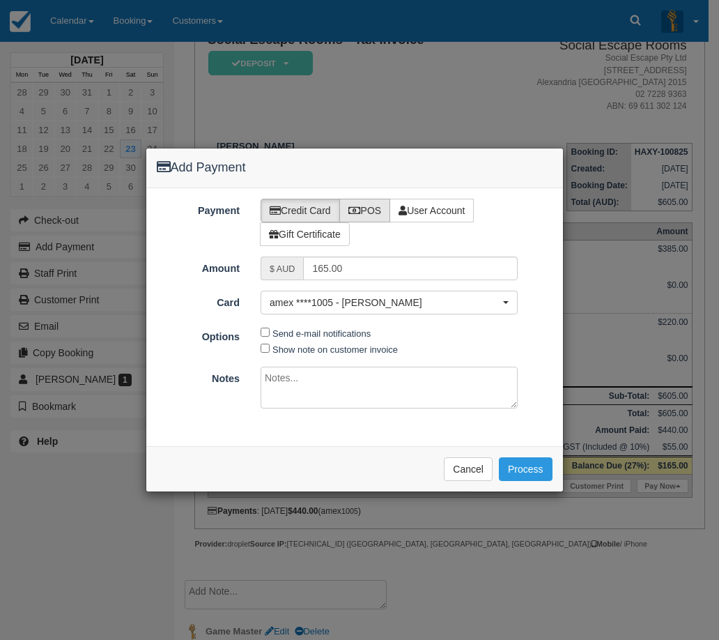
radio input "true"
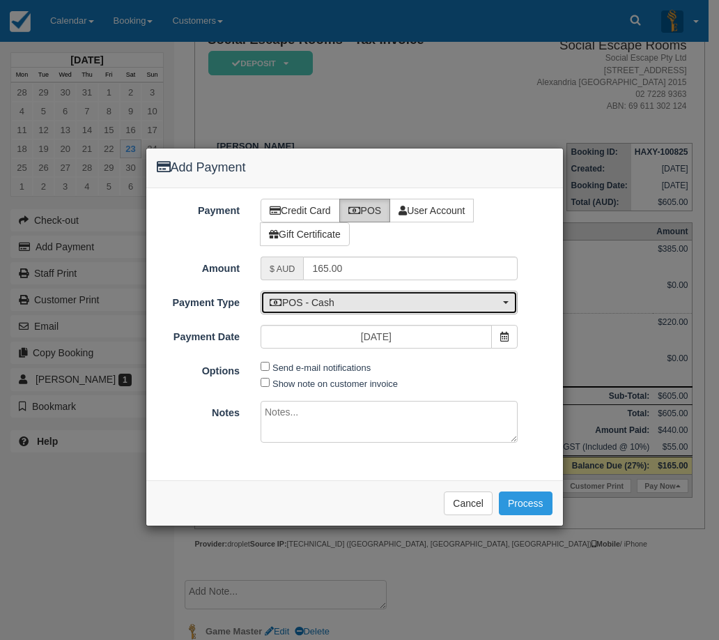
click at [393, 311] on button "POS - Cash" at bounding box center [389, 303] width 257 height 24
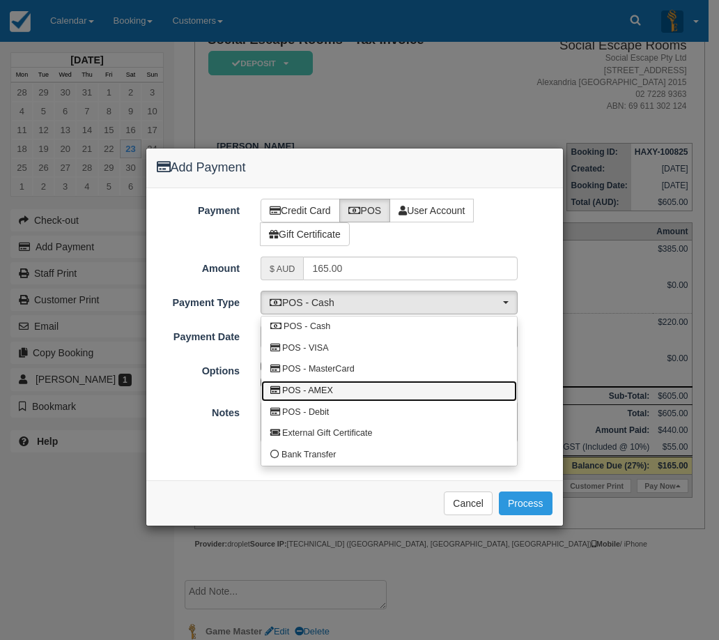
click at [349, 387] on link "POS - AMEX" at bounding box center [389, 392] width 256 height 22
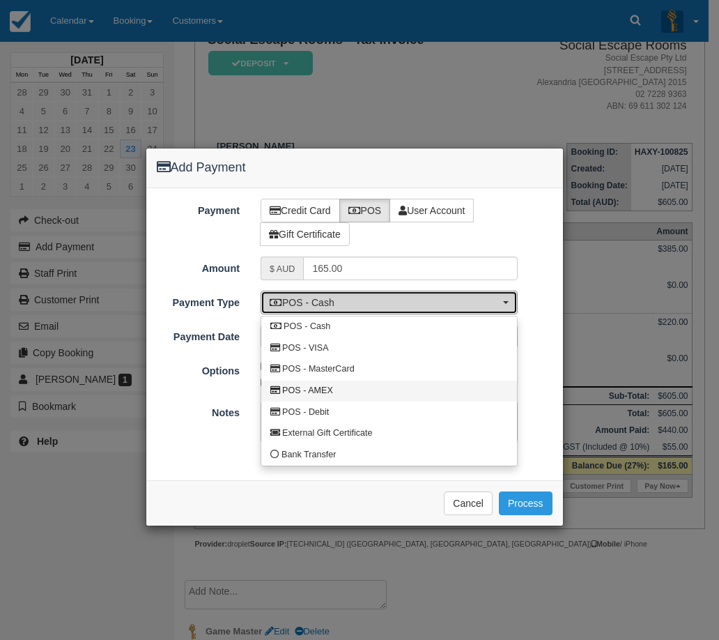
select select "AMEX"
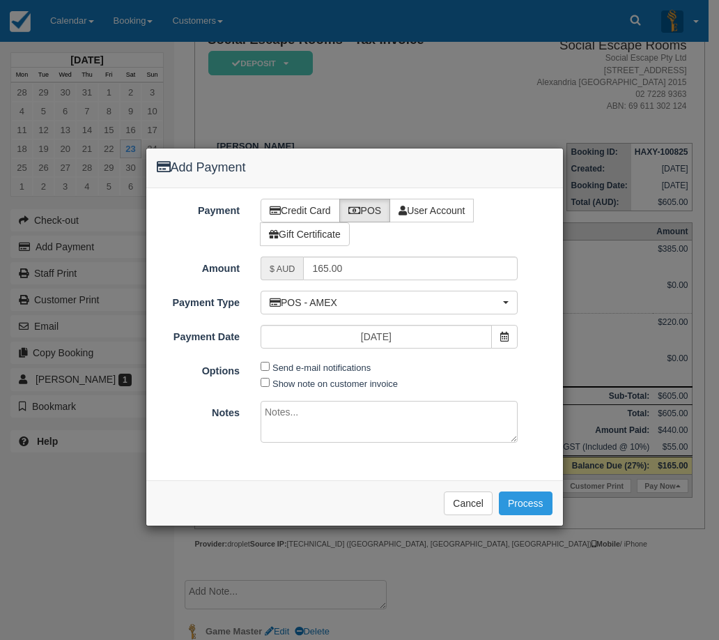
click at [326, 465] on div "Payment Credit Card POS User Account Gift Certificate Amount $ AUD 165.00 Card …" at bounding box center [354, 334] width 417 height 292
click at [521, 502] on button "Process" at bounding box center [526, 503] width 54 height 24
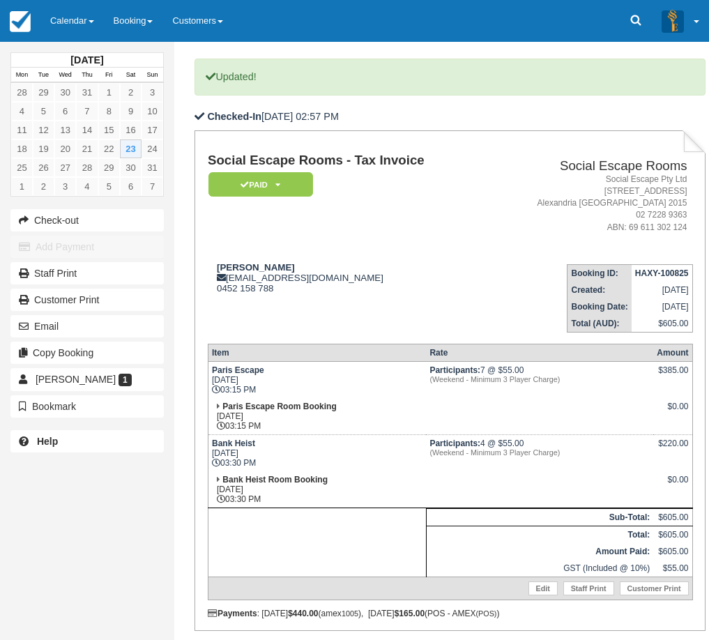
scroll to position [70, 0]
click at [85, 14] on link "Calendar" at bounding box center [71, 21] width 63 height 42
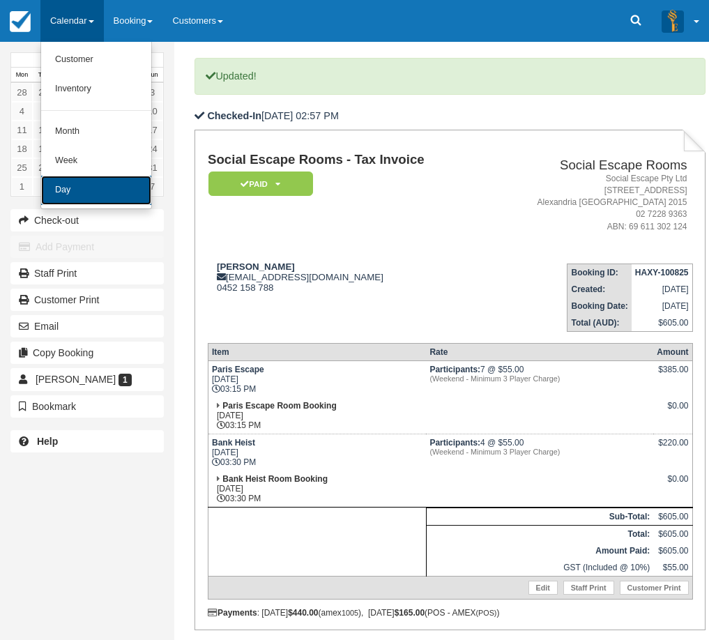
click at [101, 188] on link "Day" at bounding box center [96, 190] width 110 height 29
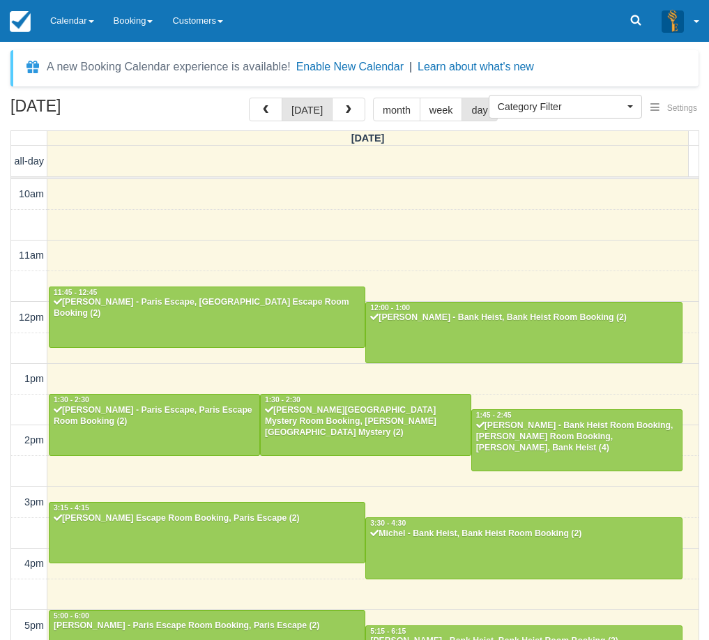
select select
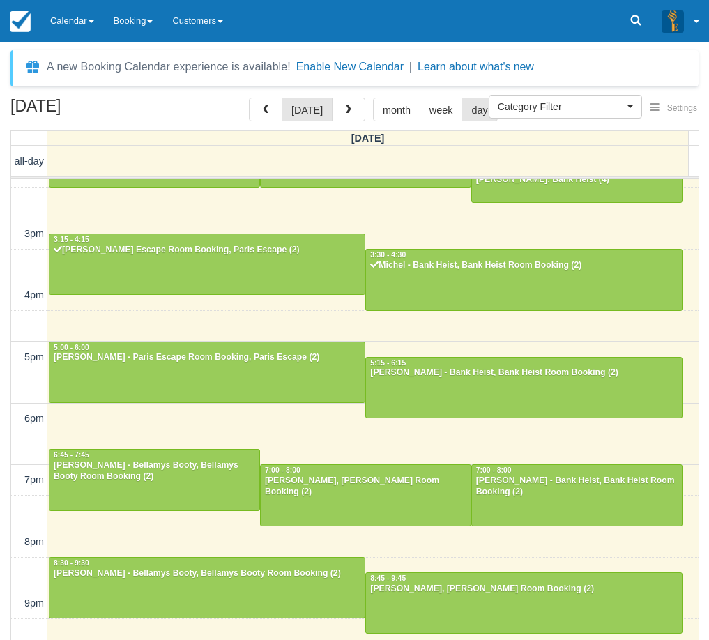
scroll to position [199, 0]
